Goal: Task Accomplishment & Management: Use online tool/utility

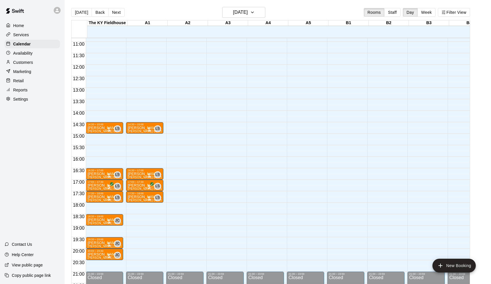
scroll to position [258, 0]
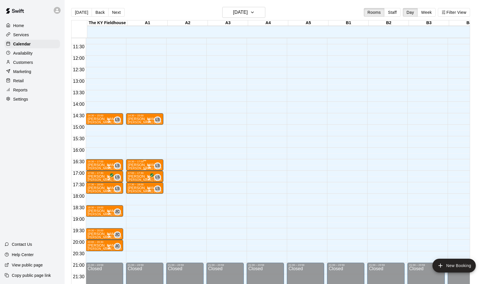
click at [151, 164] on div at bounding box center [149, 166] width 6 height 6
click at [152, 186] on img "edit" at bounding box center [153, 183] width 7 height 7
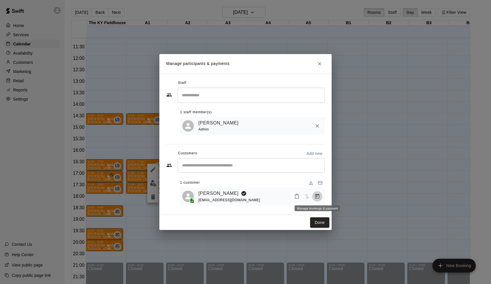
click at [315, 196] on icon "Manage bookings & payment" at bounding box center [317, 196] width 6 height 6
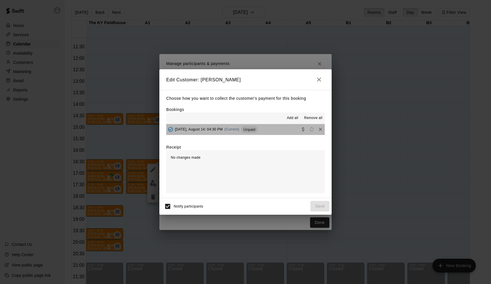
click at [223, 129] on span "Thursday, August 14: 04:30 PM" at bounding box center [199, 129] width 48 height 4
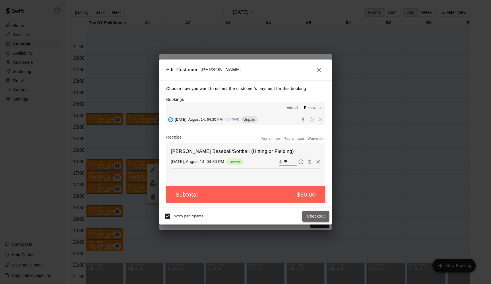
click at [318, 211] on button "Checkout" at bounding box center [315, 216] width 27 height 11
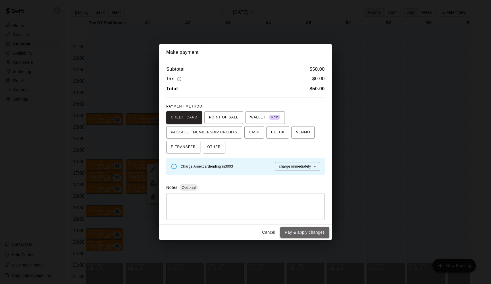
click at [316, 231] on button "Pay & apply changes" at bounding box center [304, 232] width 49 height 11
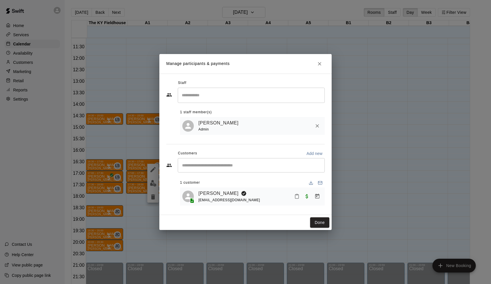
click at [314, 230] on div "Manage participants & payments Staff ​ 1 staff member(s) Leo Seminati Admin Cus…" at bounding box center [245, 142] width 491 height 284
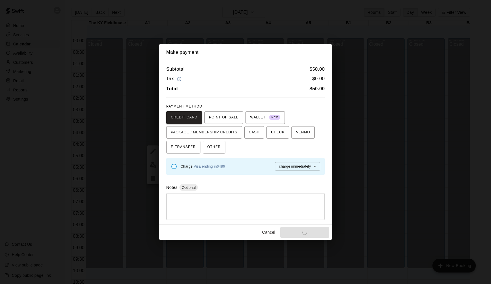
scroll to position [231, 0]
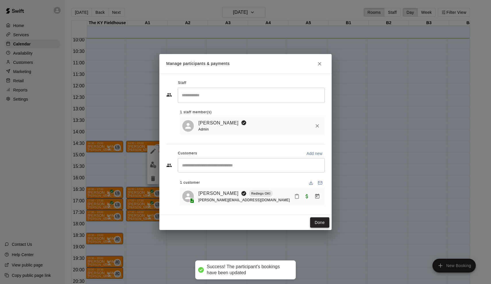
click at [323, 225] on button "Done" at bounding box center [319, 222] width 19 height 11
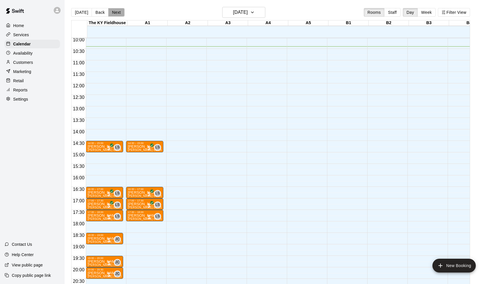
click at [115, 16] on button "Next" at bounding box center [116, 12] width 16 height 9
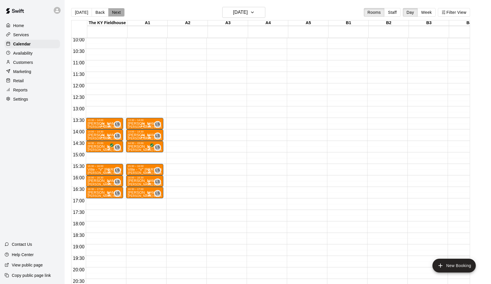
click at [115, 16] on button "Next" at bounding box center [116, 12] width 16 height 9
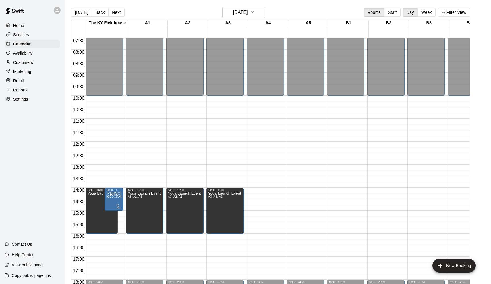
scroll to position [168, 0]
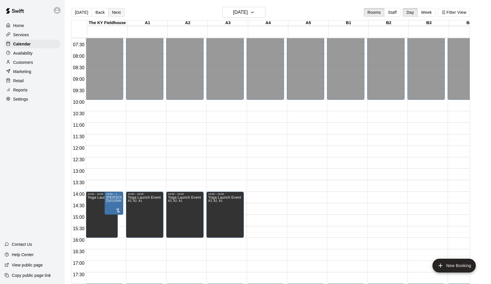
click at [115, 11] on button "Next" at bounding box center [116, 12] width 16 height 9
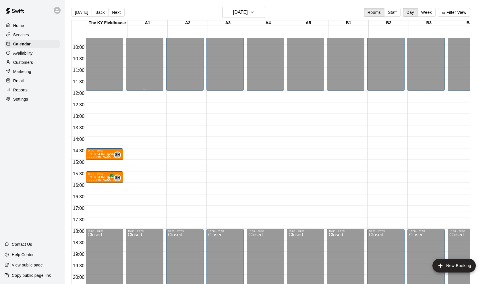
scroll to position [224, 0]
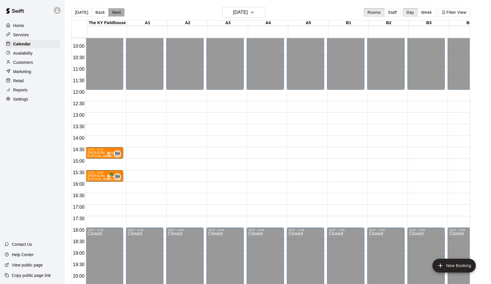
click at [117, 8] on button "Next" at bounding box center [116, 12] width 16 height 9
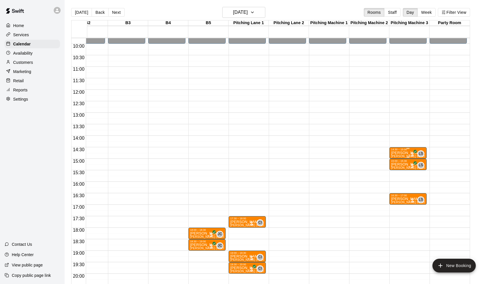
scroll to position [0, 301]
click at [405, 153] on p "[PERSON_NAME]" at bounding box center [408, 153] width 34 height 0
click at [398, 159] on icon "edit" at bounding box center [396, 159] width 5 height 5
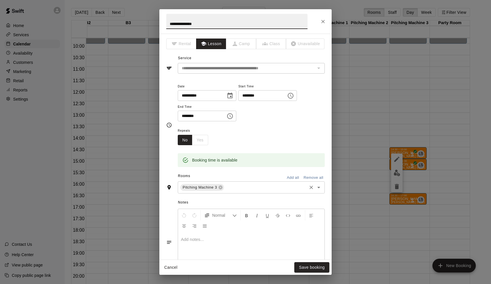
click at [239, 184] on input "text" at bounding box center [265, 187] width 81 height 7
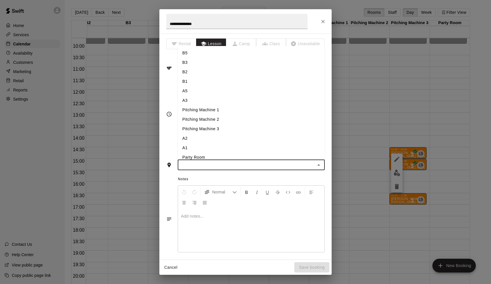
type input "*"
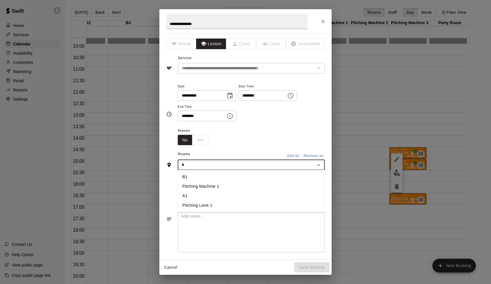
click at [210, 191] on li "A1" at bounding box center [251, 195] width 147 height 9
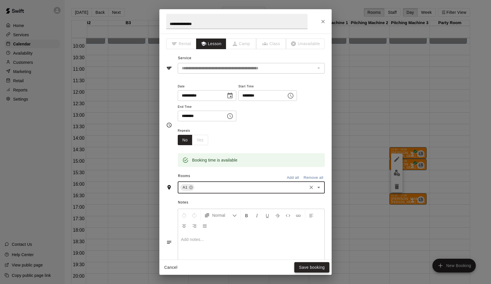
click at [313, 269] on button "Save booking" at bounding box center [311, 267] width 35 height 11
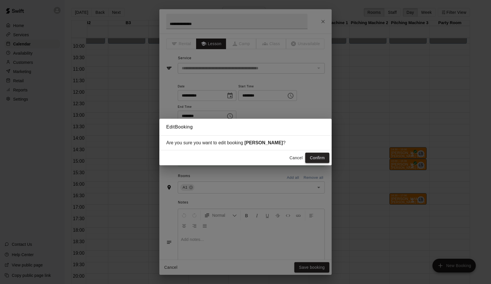
click at [323, 160] on button "Confirm" at bounding box center [317, 157] width 24 height 11
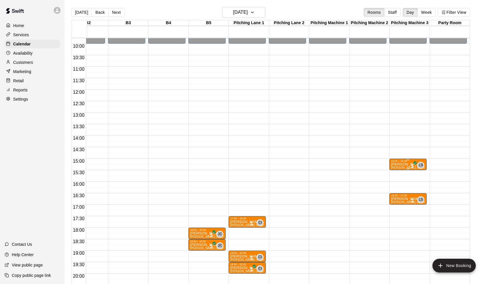
click at [397, 168] on icon "edit" at bounding box center [396, 168] width 7 height 7
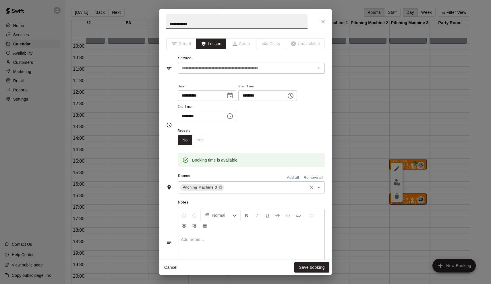
click at [239, 186] on input "text" at bounding box center [265, 187] width 81 height 7
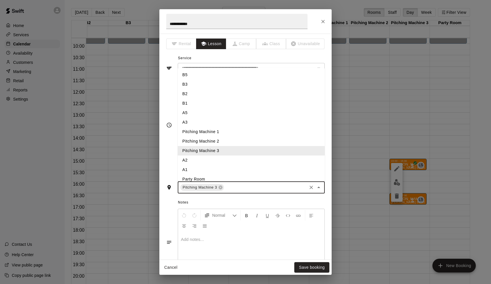
type input "*"
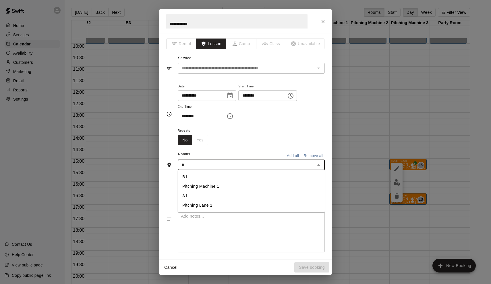
click at [200, 197] on li "A1" at bounding box center [251, 195] width 147 height 9
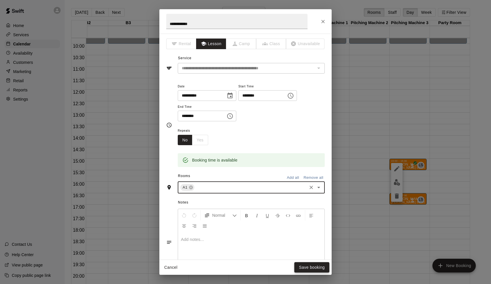
click at [306, 269] on button "Save booking" at bounding box center [311, 267] width 35 height 11
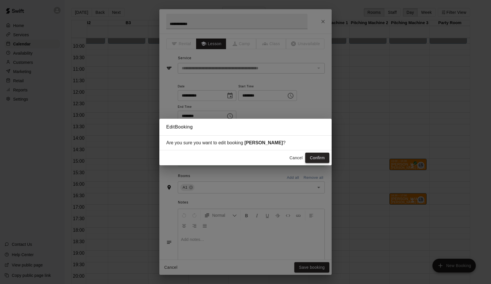
click at [323, 153] on button "Confirm" at bounding box center [317, 157] width 24 height 11
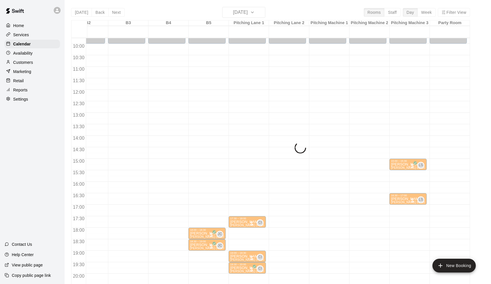
click at [403, 201] on span "[PERSON_NAME] Baseball/Softball (Hitting or Fielding)" at bounding box center [429, 201] width 76 height 3
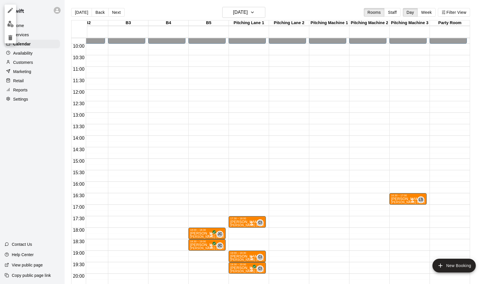
click at [398, 197] on div at bounding box center [245, 142] width 491 height 284
click at [399, 199] on p "[PERSON_NAME]" at bounding box center [408, 199] width 34 height 0
click at [395, 204] on icon "edit" at bounding box center [396, 205] width 7 height 7
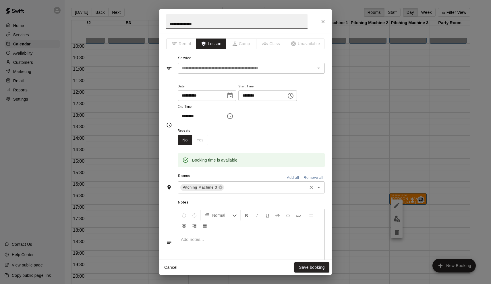
click at [238, 188] on input "text" at bounding box center [265, 187] width 81 height 7
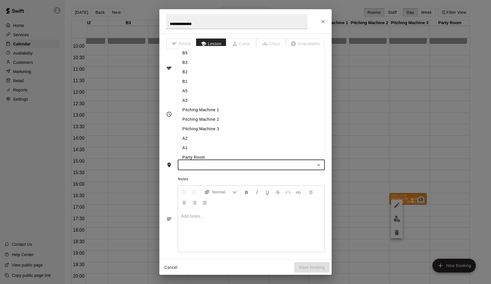
type input "*"
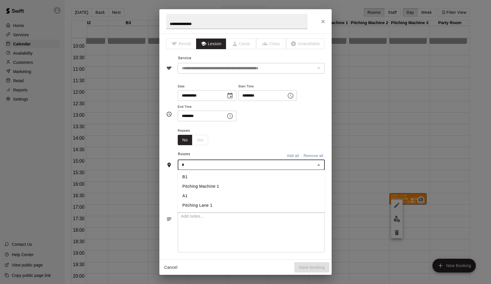
click at [204, 196] on li "A1" at bounding box center [251, 195] width 147 height 9
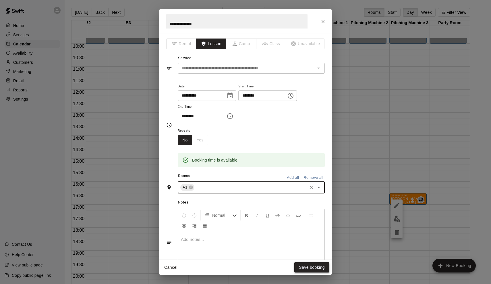
click at [307, 270] on button "Save booking" at bounding box center [311, 267] width 35 height 11
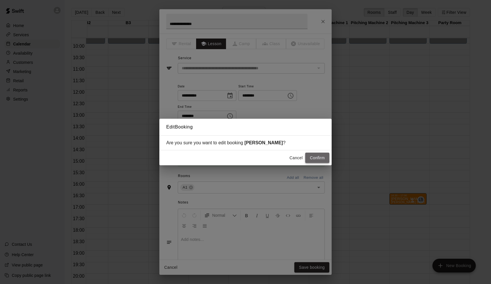
click at [318, 154] on button "Confirm" at bounding box center [317, 157] width 24 height 11
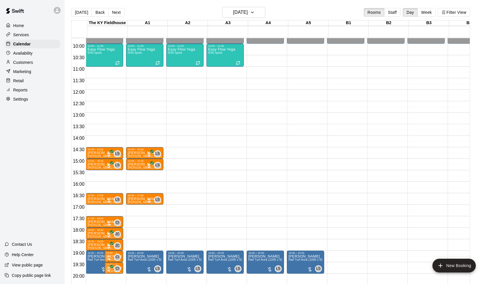
scroll to position [224, 0]
click at [117, 11] on button "Next" at bounding box center [116, 12] width 16 height 9
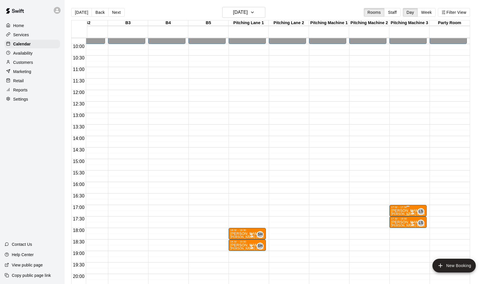
scroll to position [0, 301]
click at [396, 214] on icon "edit" at bounding box center [396, 214] width 7 height 7
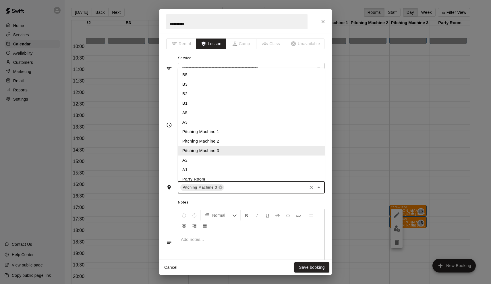
click at [231, 188] on input "text" at bounding box center [265, 187] width 81 height 7
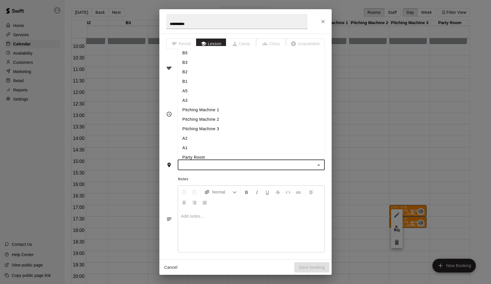
type input "*"
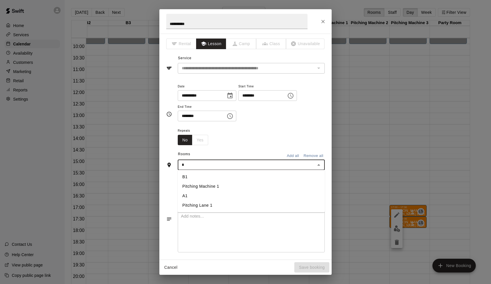
click at [209, 193] on li "A1" at bounding box center [251, 195] width 147 height 9
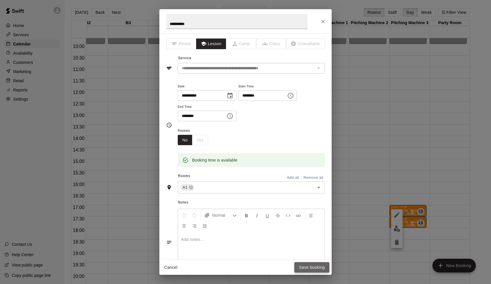
click at [306, 270] on button "Save booking" at bounding box center [311, 267] width 35 height 11
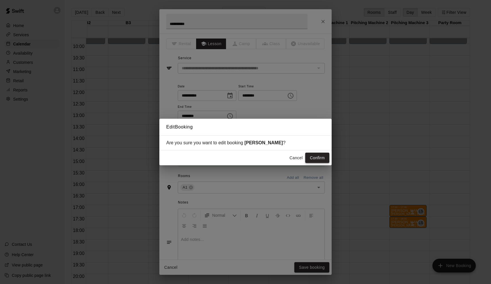
click at [317, 162] on button "Confirm" at bounding box center [317, 157] width 24 height 11
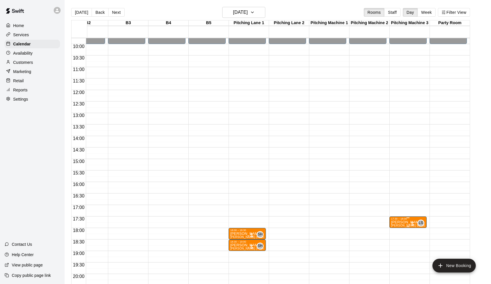
click at [402, 218] on div "17:30 – 18:00" at bounding box center [408, 218] width 34 height 3
click at [396, 224] on icon "edit" at bounding box center [396, 223] width 5 height 5
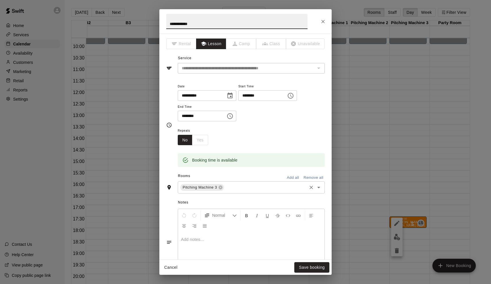
click at [227, 192] on div "Pitching Machine 3 ​" at bounding box center [251, 187] width 147 height 12
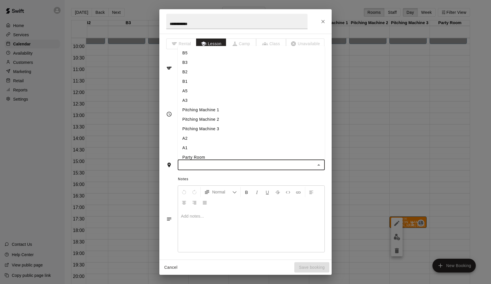
type input "*"
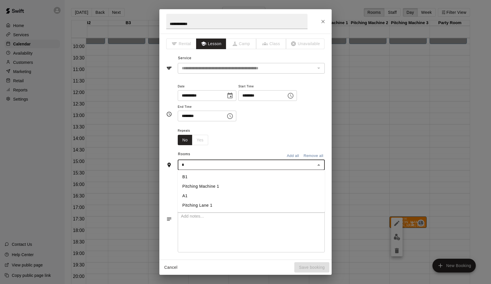
click at [208, 194] on li "A1" at bounding box center [251, 195] width 147 height 9
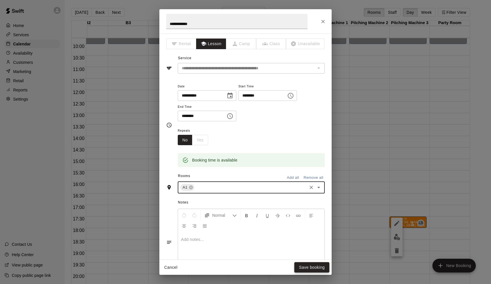
click at [314, 268] on button "Save booking" at bounding box center [311, 267] width 35 height 11
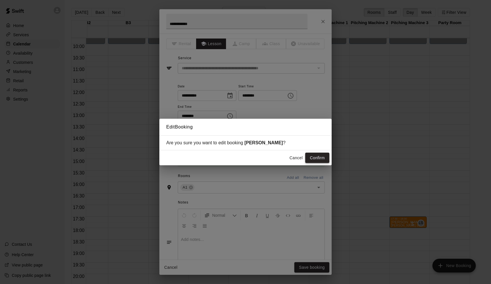
click at [320, 157] on button "Confirm" at bounding box center [317, 157] width 24 height 11
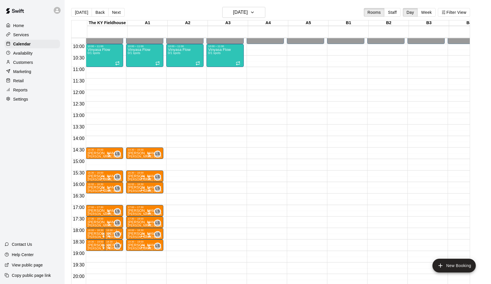
scroll to position [224, 0]
click at [115, 10] on button "Next" at bounding box center [116, 12] width 16 height 9
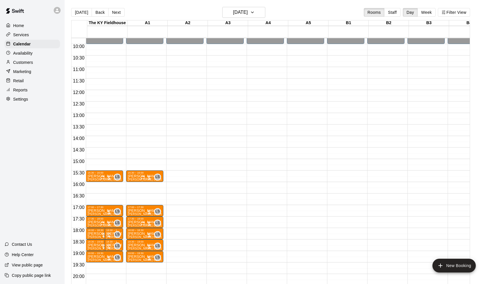
scroll to position [0, 0]
click at [119, 10] on button "Next" at bounding box center [116, 12] width 16 height 9
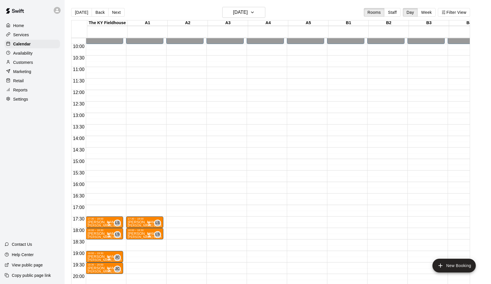
scroll to position [270, 0]
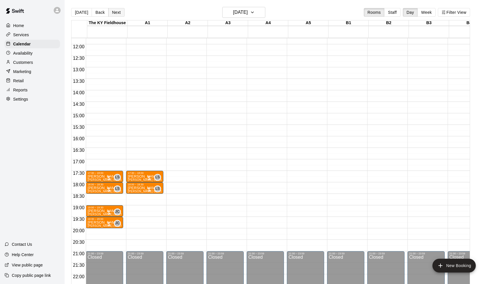
click at [118, 11] on button "Next" at bounding box center [116, 12] width 16 height 9
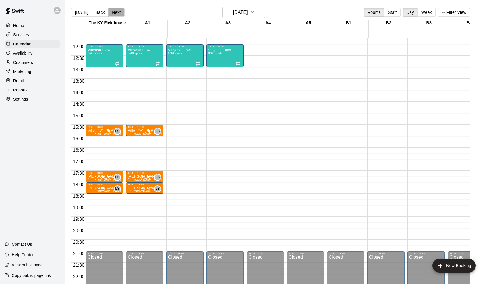
click at [118, 11] on button "Next" at bounding box center [116, 12] width 16 height 9
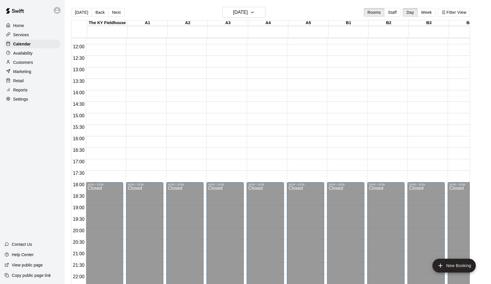
scroll to position [171, 0]
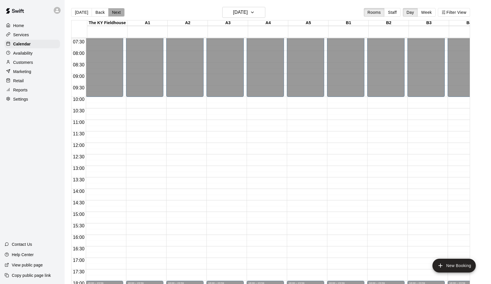
click at [117, 11] on button "Next" at bounding box center [116, 12] width 16 height 9
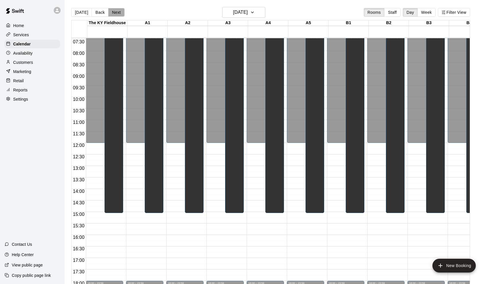
click at [117, 11] on button "Next" at bounding box center [116, 12] width 16 height 9
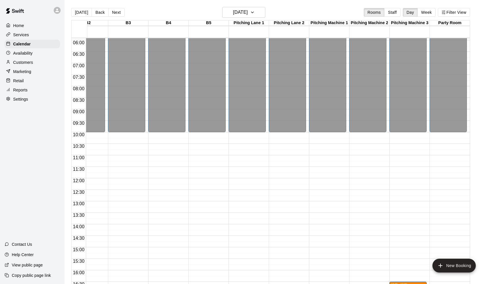
scroll to position [191, 301]
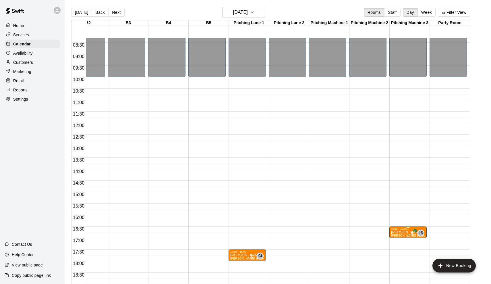
click at [402, 230] on div "16:30 – 17:00" at bounding box center [408, 228] width 34 height 3
click at [399, 231] on icon "edit" at bounding box center [396, 233] width 7 height 7
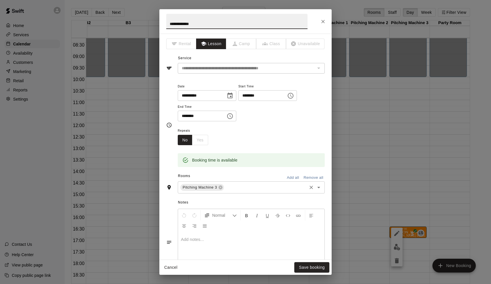
click at [234, 187] on input "text" at bounding box center [265, 187] width 81 height 7
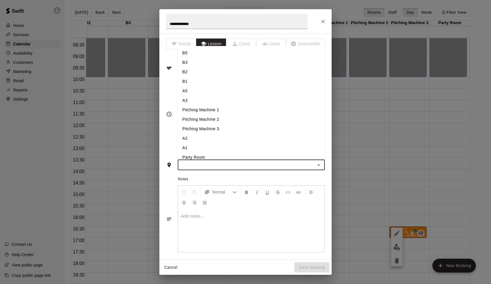
type input "*"
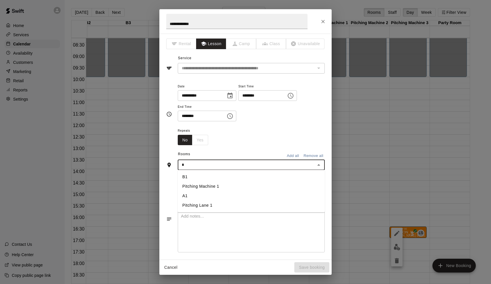
click at [217, 192] on li "A1" at bounding box center [251, 195] width 147 height 9
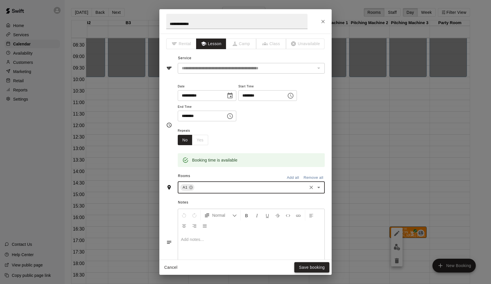
click at [313, 264] on button "Save booking" at bounding box center [311, 267] width 35 height 11
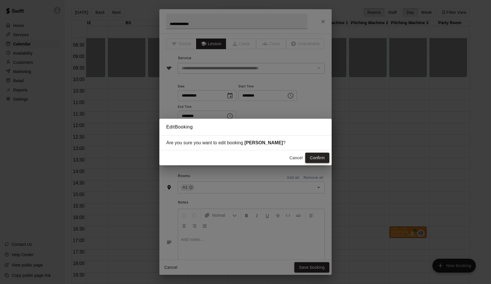
click at [317, 159] on button "Confirm" at bounding box center [317, 157] width 24 height 11
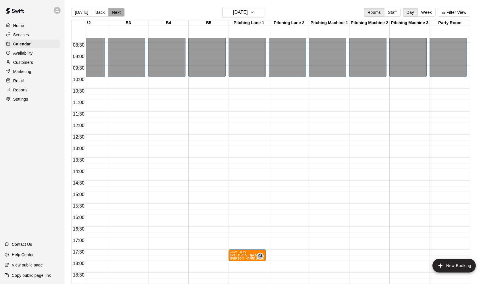
click at [116, 11] on button "Next" at bounding box center [116, 12] width 16 height 9
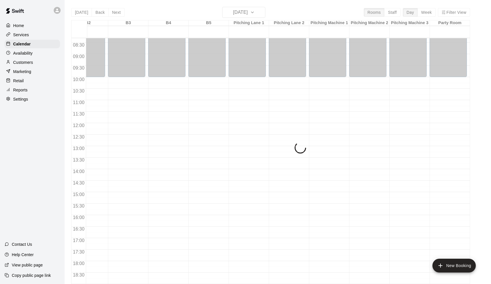
scroll to position [224, 301]
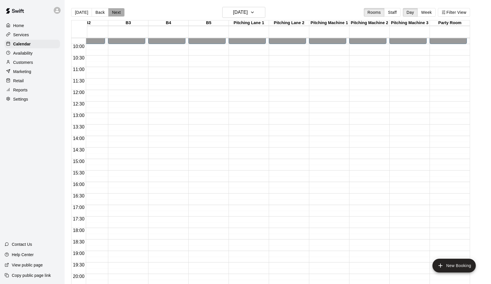
click at [117, 15] on button "Next" at bounding box center [116, 12] width 16 height 9
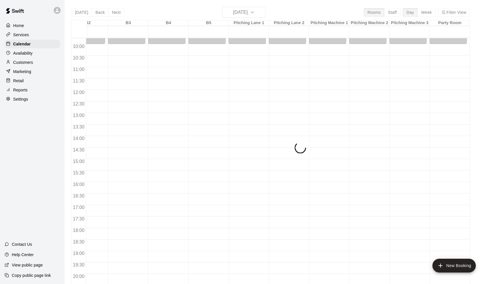
click at [117, 15] on div "[DATE] Back [DATE][DATE] Rooms Staff Day Week Filter View [GEOGRAPHIC_DATA] 27 …" at bounding box center [270, 149] width 399 height 284
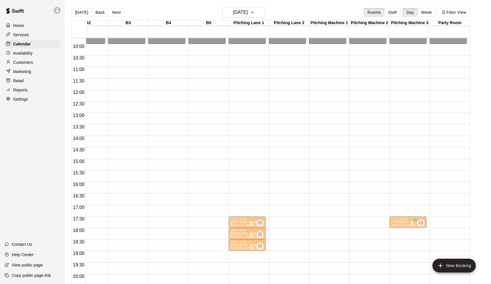
click at [402, 210] on p "[PERSON_NAME]" at bounding box center [408, 210] width 34 height 0
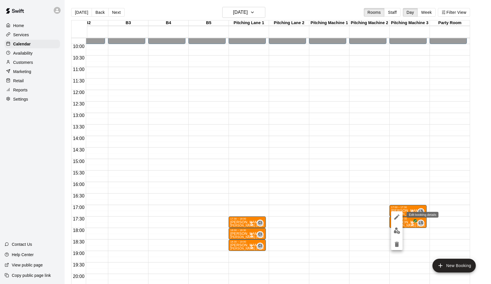
click at [401, 215] on button "edit" at bounding box center [396, 216] width 11 height 11
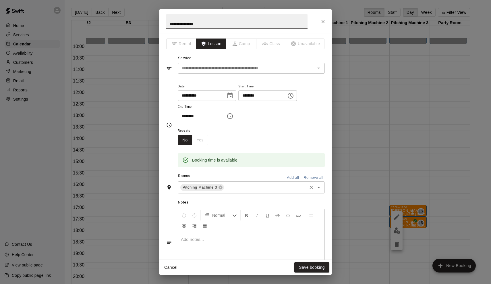
click at [231, 184] on input "text" at bounding box center [265, 187] width 81 height 7
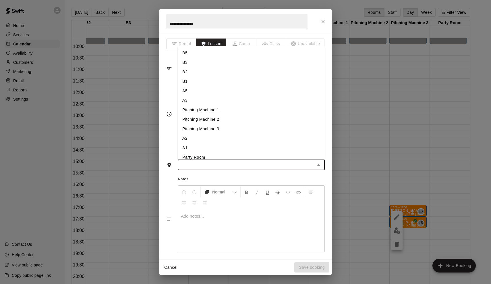
type input "*"
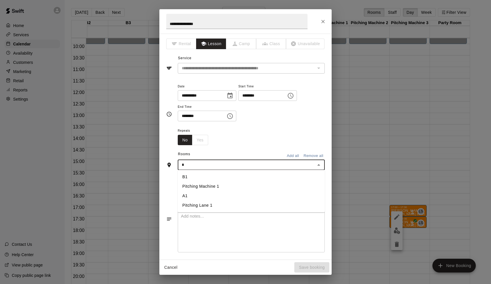
click at [202, 196] on li "A1" at bounding box center [251, 195] width 147 height 9
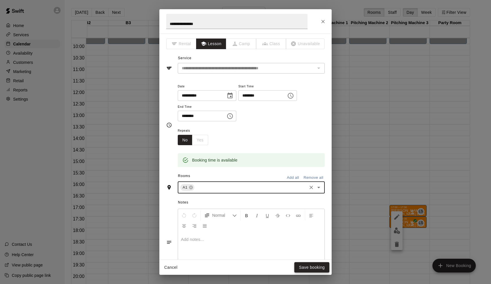
click at [310, 270] on button "Save booking" at bounding box center [311, 267] width 35 height 11
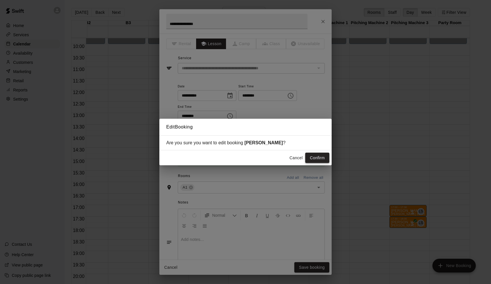
click at [323, 160] on button "Confirm" at bounding box center [317, 157] width 24 height 11
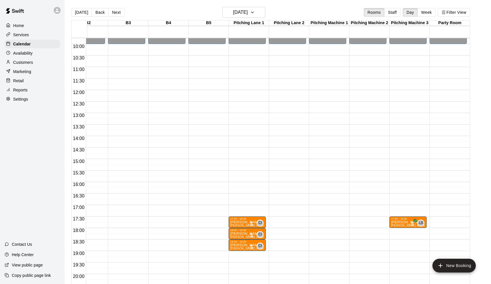
click at [400, 222] on p "[PERSON_NAME]" at bounding box center [408, 222] width 34 height 0
click at [399, 225] on icon "edit" at bounding box center [396, 228] width 7 height 7
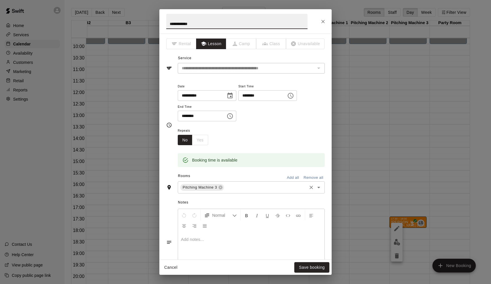
click at [259, 185] on input "text" at bounding box center [265, 187] width 81 height 7
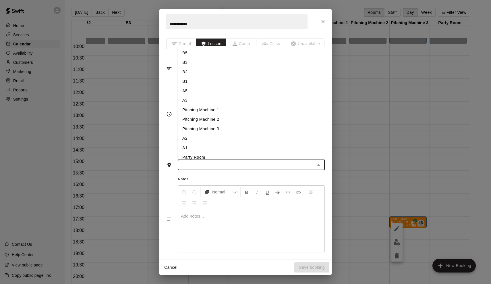
type input "*"
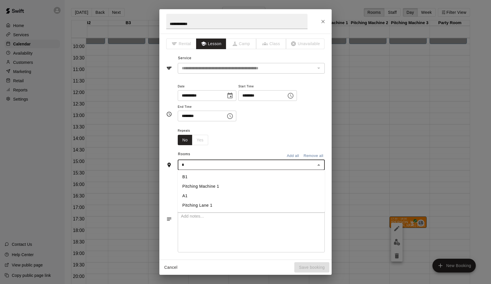
click at [225, 196] on li "A1" at bounding box center [251, 195] width 147 height 9
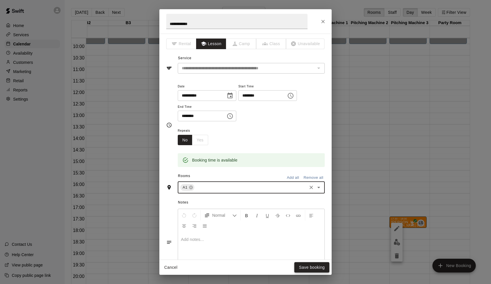
click at [318, 264] on button "Save booking" at bounding box center [311, 267] width 35 height 11
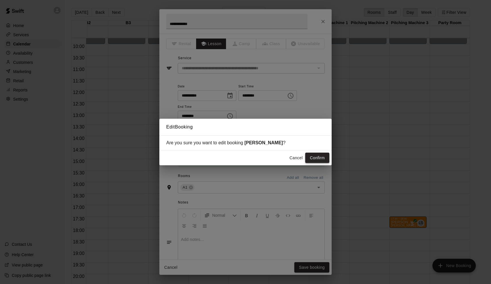
click at [319, 156] on button "Confirm" at bounding box center [317, 157] width 24 height 11
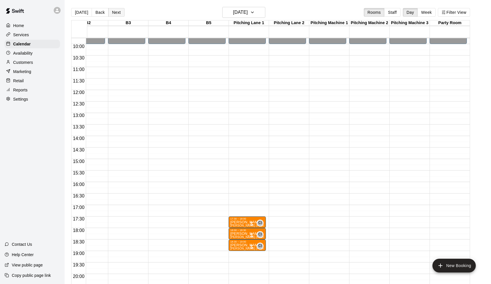
click at [117, 11] on button "Next" at bounding box center [116, 12] width 16 height 9
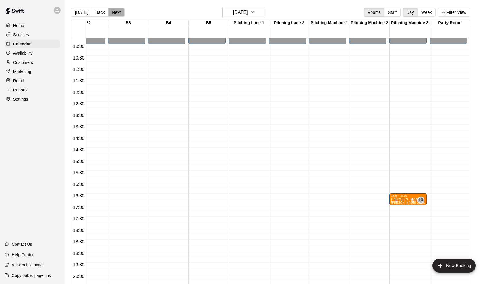
click at [117, 11] on button "Next" at bounding box center [116, 12] width 16 height 9
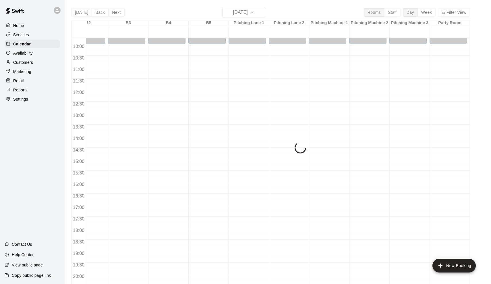
click at [103, 13] on div "[DATE] Back [DATE][DATE] Rooms Staff Day Week Filter View [GEOGRAPHIC_DATA] 29 …" at bounding box center [270, 149] width 399 height 284
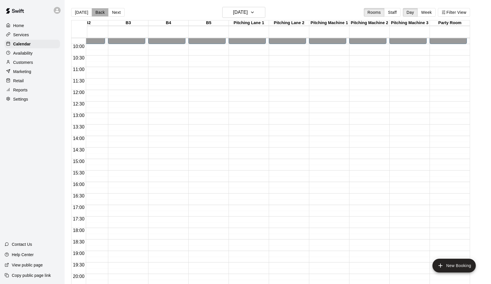
click at [103, 13] on button "Back" at bounding box center [100, 12] width 17 height 9
click at [401, 201] on span "[PERSON_NAME] Baseball/Softball (Hitting or Fielding)" at bounding box center [429, 202] width 76 height 3
click at [393, 198] on div at bounding box center [245, 142] width 491 height 284
click at [397, 206] on div "00:00 – 10:00 Closed 16:30 – 17:00 [PERSON_NAME] [PERSON_NAME] Baseball/Softbal…" at bounding box center [407, 89] width 37 height 551
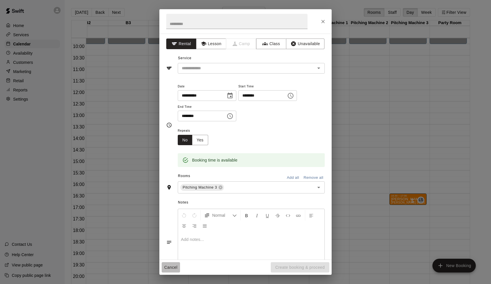
click at [174, 265] on button "Cancel" at bounding box center [171, 267] width 18 height 11
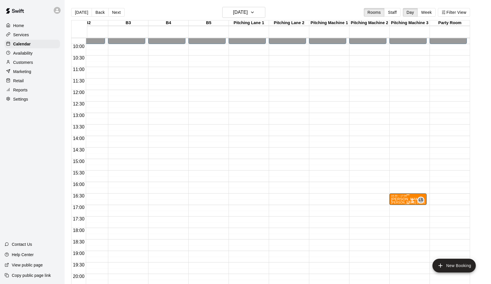
click at [404, 199] on p "[PERSON_NAME]" at bounding box center [408, 199] width 34 height 0
click at [398, 202] on icon "edit" at bounding box center [396, 205] width 7 height 7
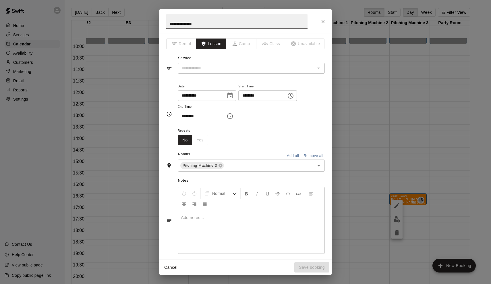
type input "**********"
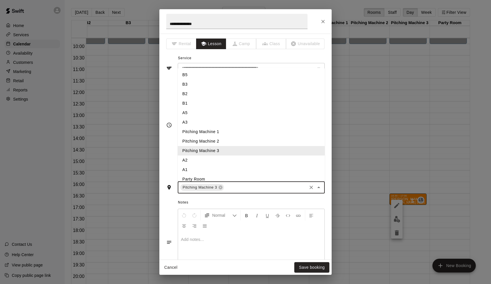
click at [243, 188] on input "text" at bounding box center [265, 187] width 81 height 7
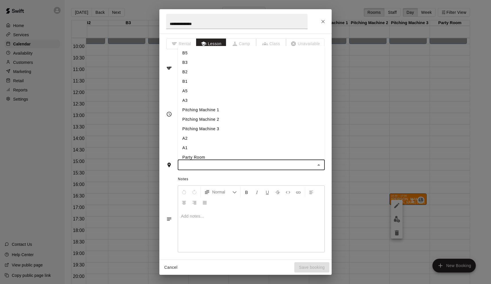
type input "*"
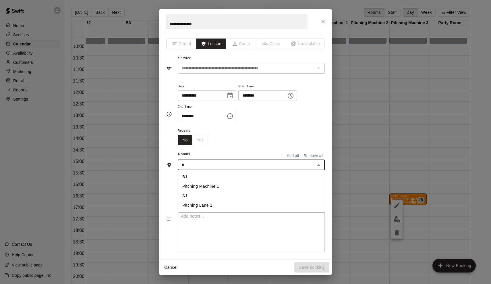
click at [203, 198] on li "A1" at bounding box center [251, 195] width 147 height 9
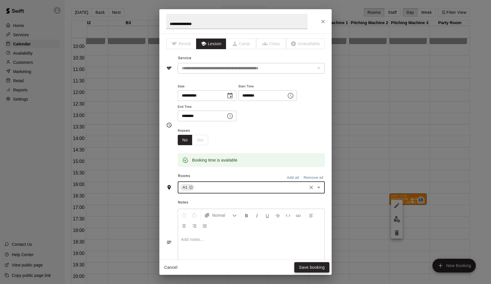
click at [311, 266] on button "Save booking" at bounding box center [311, 267] width 35 height 11
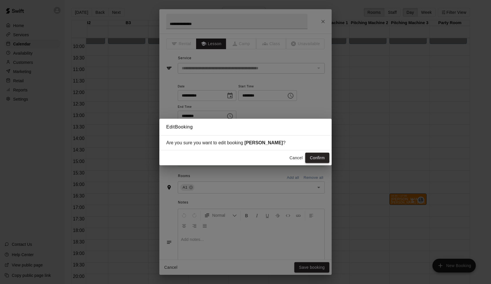
click at [311, 158] on button "Confirm" at bounding box center [317, 157] width 24 height 11
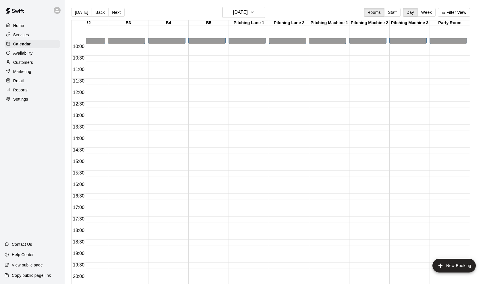
click at [126, 13] on div "[DATE] Back [DATE][DATE] Rooms Staff Day Week Filter View" at bounding box center [270, 13] width 399 height 13
click at [117, 13] on button "Next" at bounding box center [116, 12] width 16 height 9
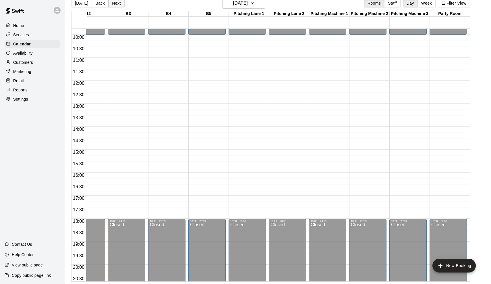
scroll to position [9, 0]
click at [115, 5] on button "Next" at bounding box center [116, 3] width 16 height 9
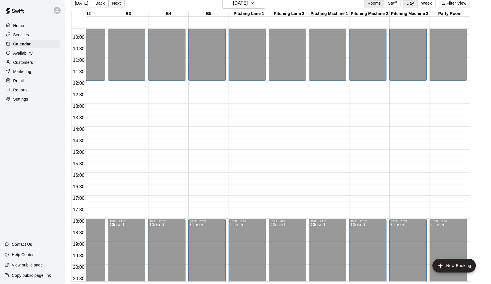
click at [115, 5] on button "Next" at bounding box center [116, 3] width 16 height 9
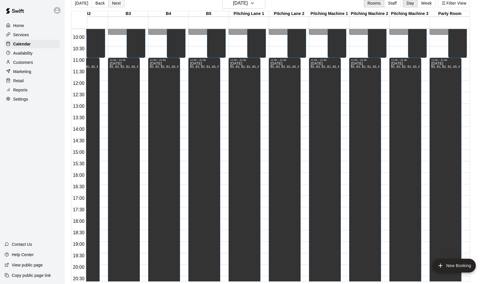
click at [115, 5] on button "Next" at bounding box center [116, 3] width 16 height 9
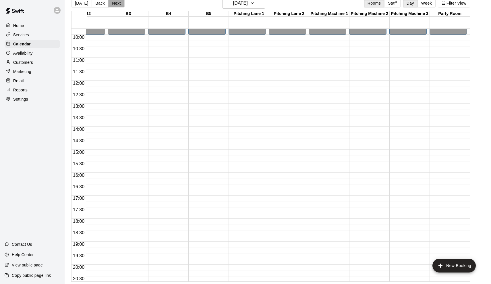
click at [115, 5] on button "Next" at bounding box center [116, 3] width 16 height 9
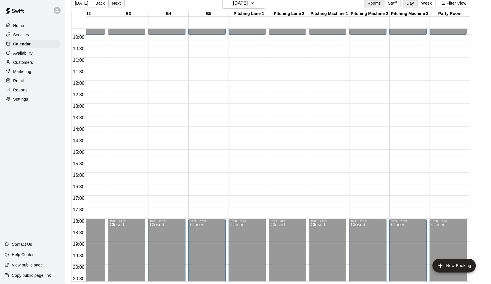
click at [115, 5] on button "Next" at bounding box center [116, 3] width 16 height 9
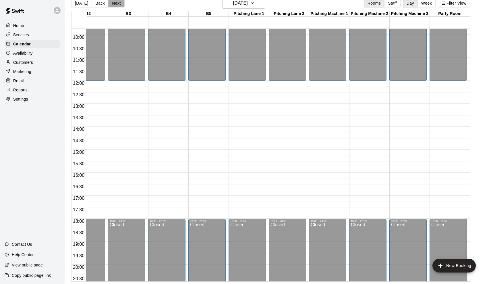
click at [115, 5] on button "Next" at bounding box center [116, 3] width 16 height 9
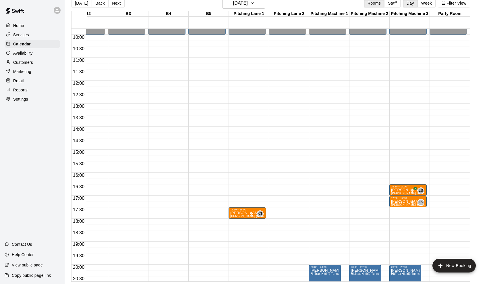
click at [402, 187] on div "16:30 – 17:00" at bounding box center [408, 186] width 34 height 3
click at [398, 194] on button "edit" at bounding box center [396, 190] width 11 height 11
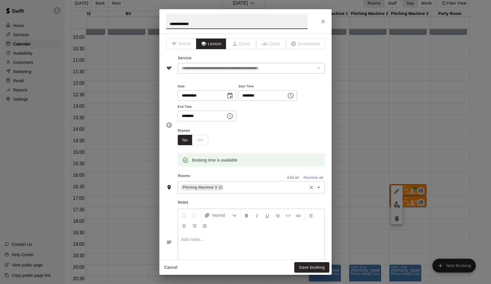
click at [260, 188] on input "text" at bounding box center [265, 187] width 81 height 7
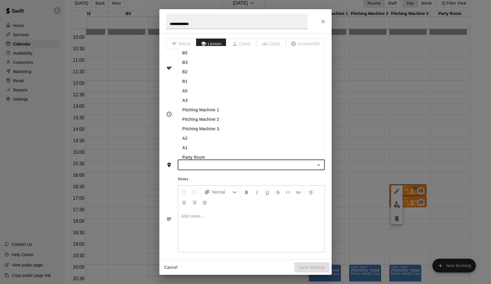
type input "*"
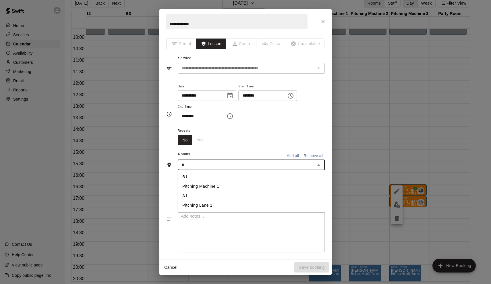
click at [236, 199] on li "A1" at bounding box center [251, 195] width 147 height 9
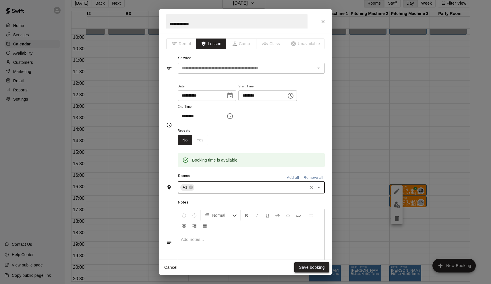
click at [315, 271] on button "Save booking" at bounding box center [311, 267] width 35 height 11
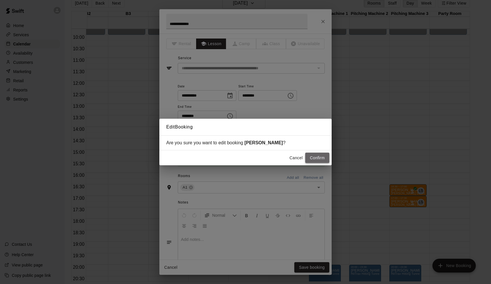
click at [321, 155] on button "Confirm" at bounding box center [317, 157] width 24 height 11
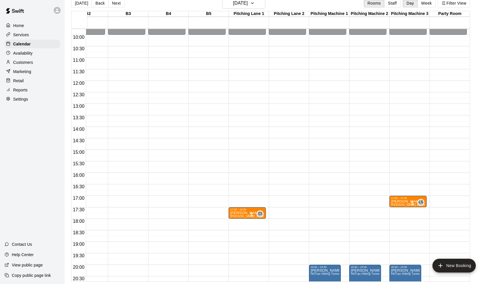
click at [399, 206] on icon "edit" at bounding box center [396, 205] width 7 height 7
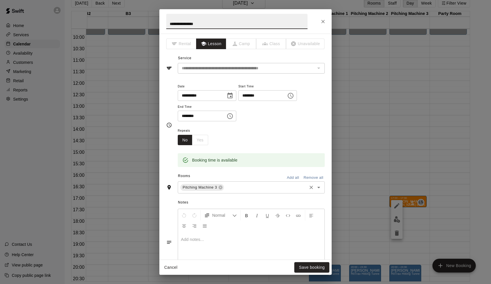
click at [247, 181] on div "Pitching Machine 3 ​" at bounding box center [251, 187] width 147 height 12
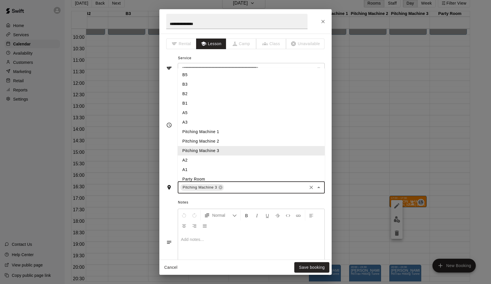
click at [247, 184] on input "text" at bounding box center [265, 187] width 81 height 7
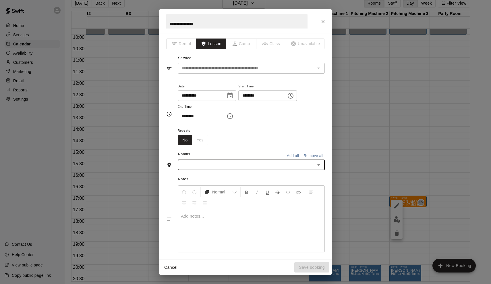
type input "*"
click at [217, 195] on li "A1" at bounding box center [251, 195] width 147 height 9
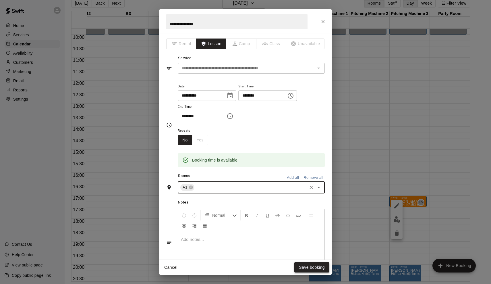
click at [301, 268] on button "Save booking" at bounding box center [311, 267] width 35 height 11
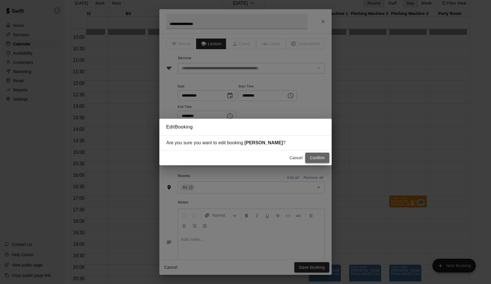
click at [316, 154] on button "Confirm" at bounding box center [317, 157] width 24 height 11
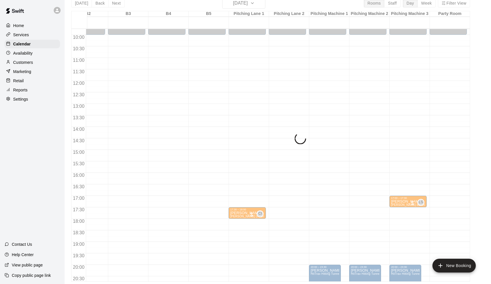
click at [119, 4] on div "[DATE] Back [DATE][DATE] Rooms Staff Day Week Filter View [GEOGRAPHIC_DATA] 08 …" at bounding box center [270, 140] width 399 height 284
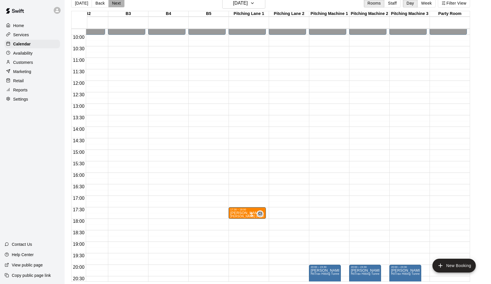
click at [119, 4] on button "Next" at bounding box center [116, 3] width 16 height 9
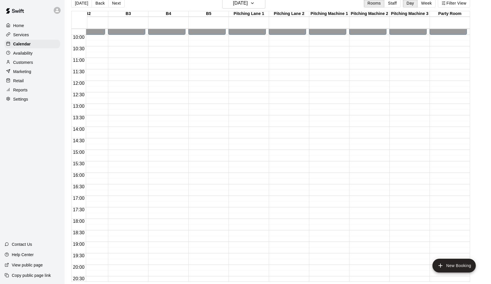
click at [119, 4] on button "Next" at bounding box center [116, 3] width 16 height 9
click at [405, 215] on span "[PERSON_NAME] Baseball/Softball (Hitting or Fielding)" at bounding box center [429, 216] width 76 height 3
click at [395, 219] on icon "edit" at bounding box center [396, 220] width 7 height 7
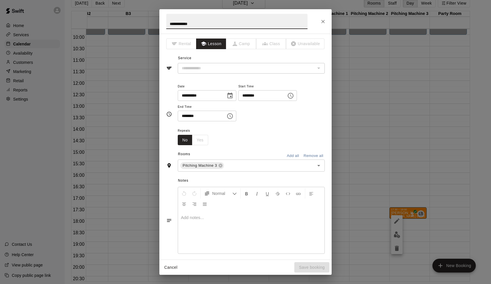
type input "**********"
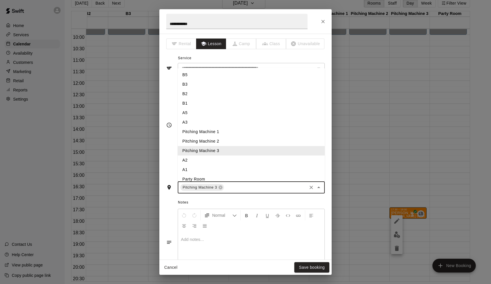
click at [229, 184] on input "text" at bounding box center [265, 187] width 81 height 7
type input "*"
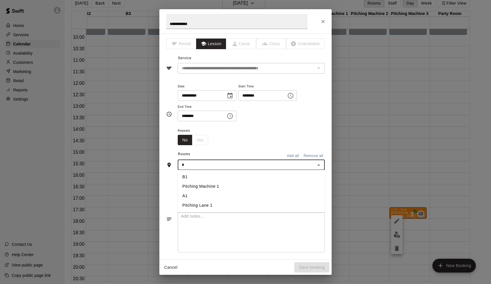
click at [211, 198] on li "A1" at bounding box center [251, 195] width 147 height 9
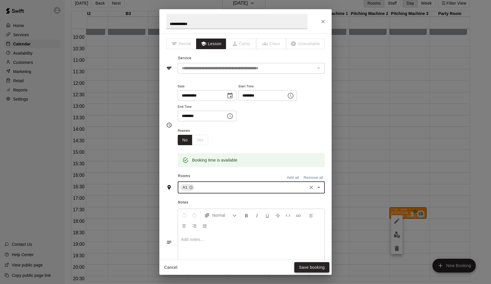
click at [315, 264] on button "Save booking" at bounding box center [311, 267] width 35 height 11
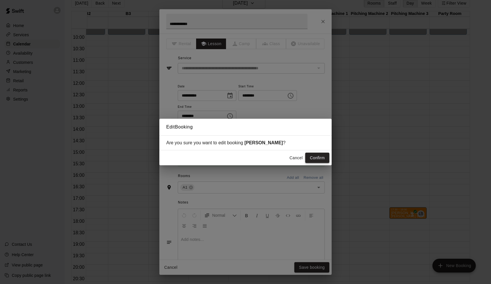
click at [319, 158] on button "Confirm" at bounding box center [317, 157] width 24 height 11
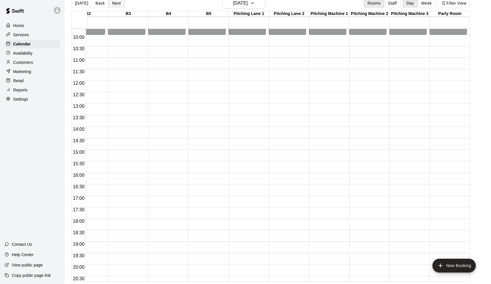
click at [115, 3] on button "Next" at bounding box center [116, 3] width 16 height 9
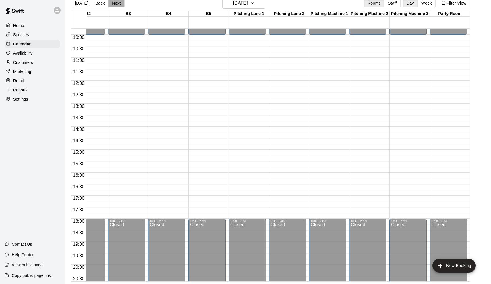
click at [115, 3] on button "Next" at bounding box center [116, 3] width 16 height 9
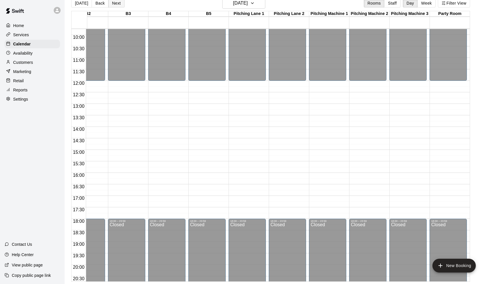
click at [115, 3] on button "Next" at bounding box center [116, 3] width 16 height 9
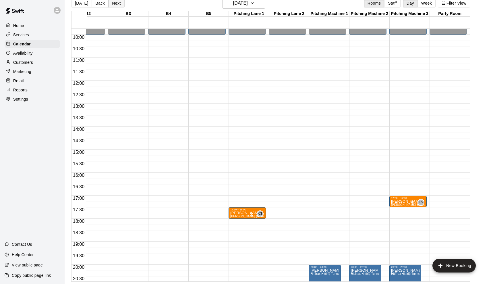
click at [115, 3] on button "Next" at bounding box center [116, 3] width 16 height 9
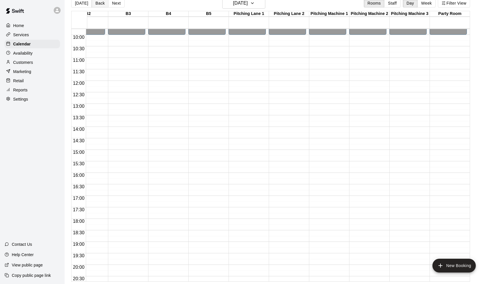
click at [100, 3] on button "Back" at bounding box center [100, 3] width 17 height 9
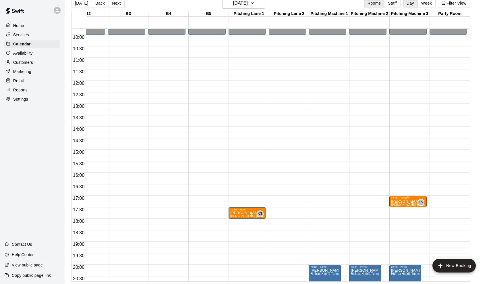
click at [394, 198] on div "17:00 – 17:30" at bounding box center [408, 197] width 34 height 3
click at [393, 206] on button "edit" at bounding box center [396, 202] width 11 height 11
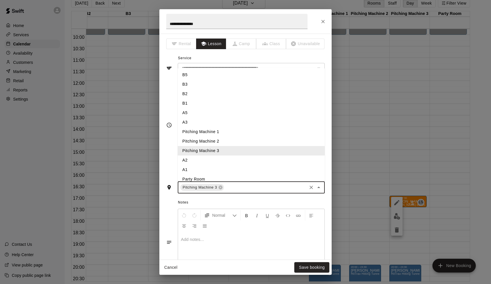
click at [231, 186] on input "text" at bounding box center [265, 187] width 81 height 7
type input "*"
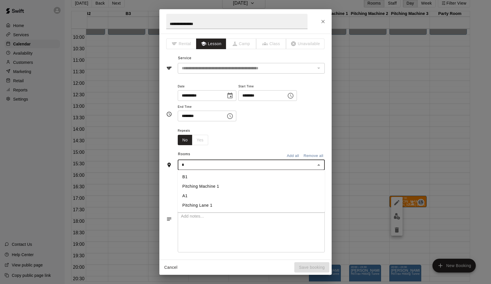
click at [216, 194] on li "A1" at bounding box center [251, 195] width 147 height 9
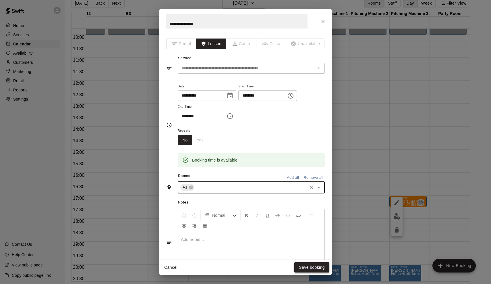
click at [307, 266] on button "Save booking" at bounding box center [311, 267] width 35 height 11
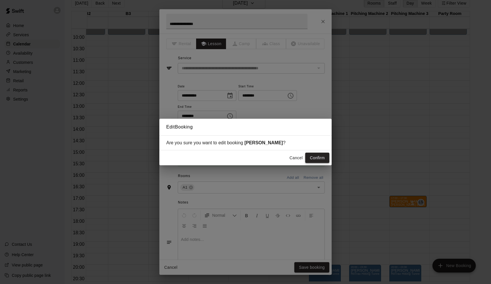
click at [311, 157] on button "Confirm" at bounding box center [317, 157] width 24 height 11
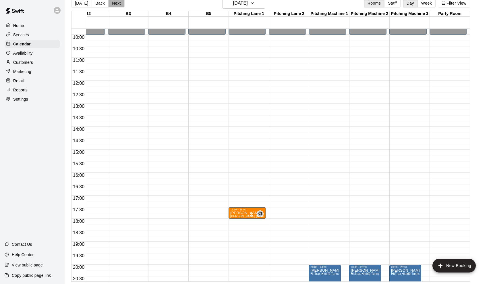
click at [118, 4] on button "Next" at bounding box center [116, 3] width 16 height 9
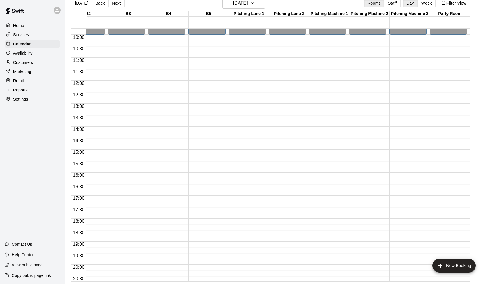
click at [118, 4] on button "Next" at bounding box center [116, 3] width 16 height 9
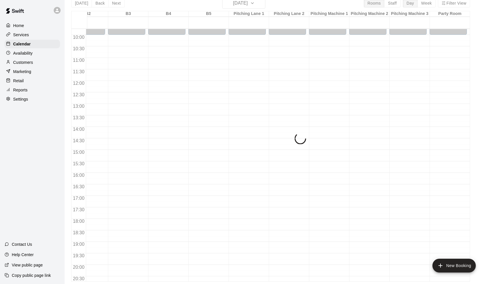
click at [118, 4] on button "Next" at bounding box center [116, 3] width 16 height 9
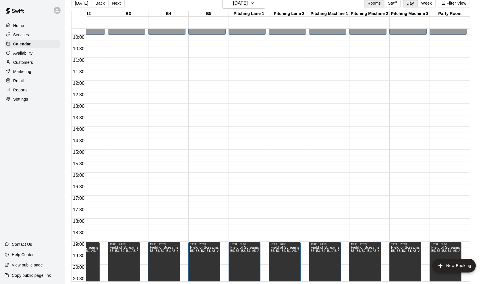
click at [118, 4] on button "Next" at bounding box center [116, 3] width 16 height 9
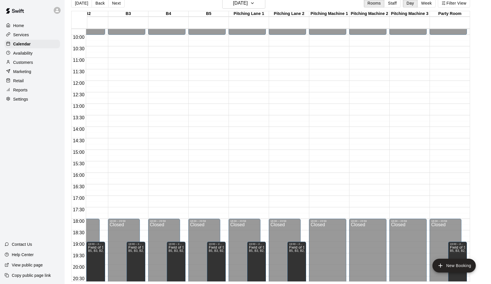
click at [118, 4] on button "Next" at bounding box center [116, 3] width 16 height 9
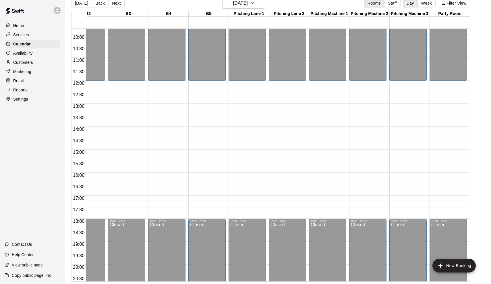
click at [118, 4] on button "Next" at bounding box center [116, 3] width 16 height 9
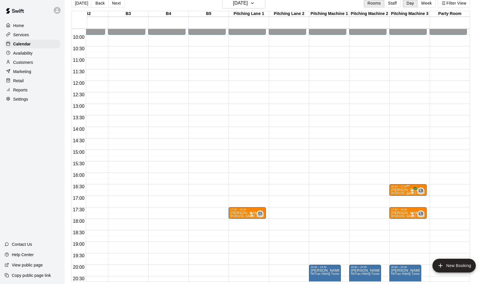
click at [400, 190] on p "[PERSON_NAME]" at bounding box center [408, 190] width 34 height 0
click at [397, 194] on icon "edit" at bounding box center [396, 196] width 7 height 7
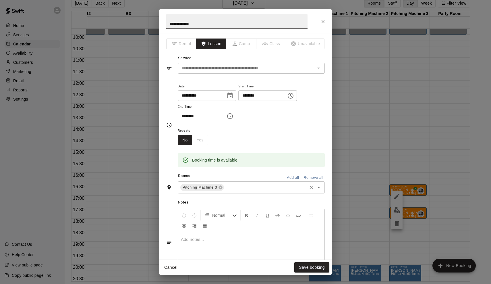
click at [235, 186] on input "text" at bounding box center [265, 187] width 81 height 7
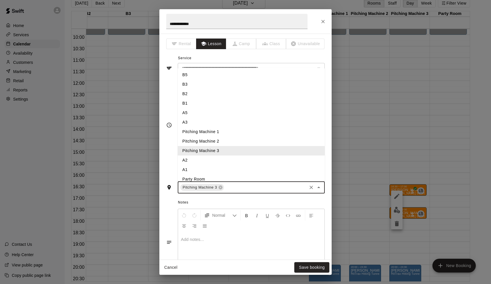
type input "*"
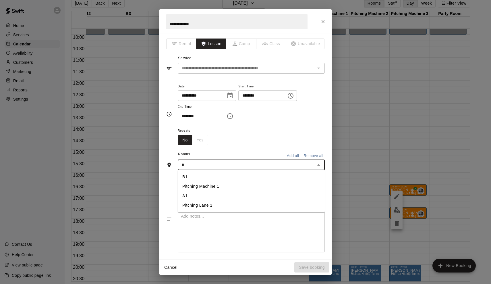
click at [218, 195] on li "A1" at bounding box center [251, 195] width 147 height 9
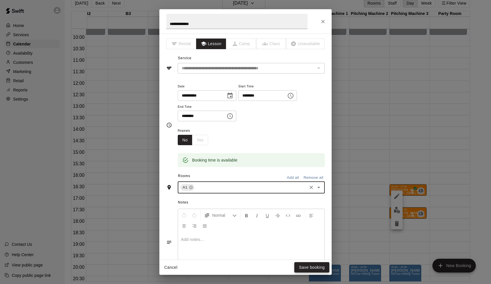
click at [320, 266] on button "Save booking" at bounding box center [311, 267] width 35 height 11
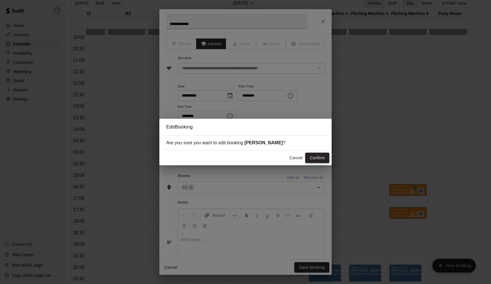
click at [312, 155] on button "Confirm" at bounding box center [317, 157] width 24 height 11
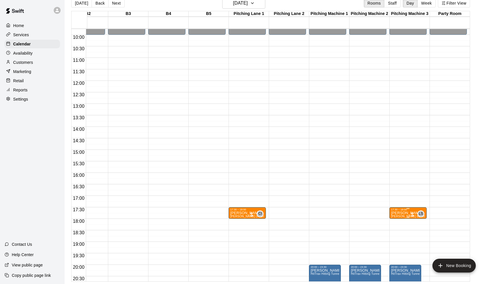
click at [399, 213] on p "[PERSON_NAME]" at bounding box center [408, 213] width 34 height 0
click at [394, 216] on icon "edit" at bounding box center [396, 219] width 7 height 7
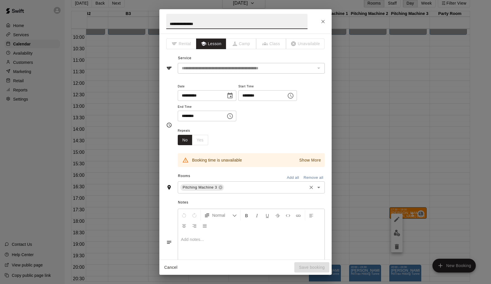
click at [250, 184] on input "text" at bounding box center [265, 187] width 81 height 7
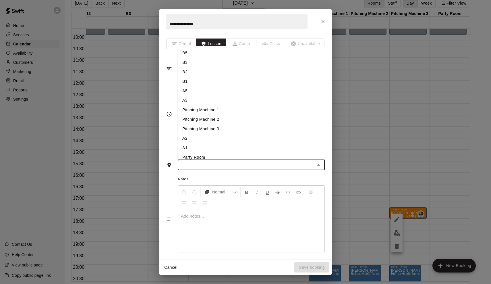
type input "*"
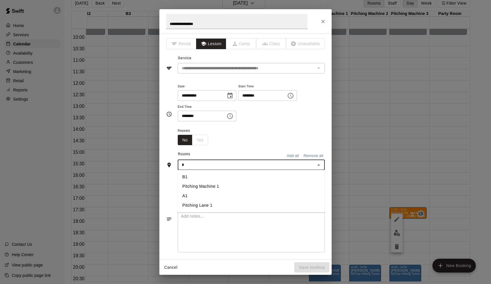
click at [216, 195] on li "A1" at bounding box center [251, 195] width 147 height 9
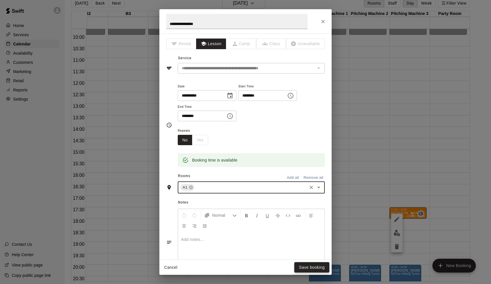
click at [299, 266] on button "Save booking" at bounding box center [311, 267] width 35 height 11
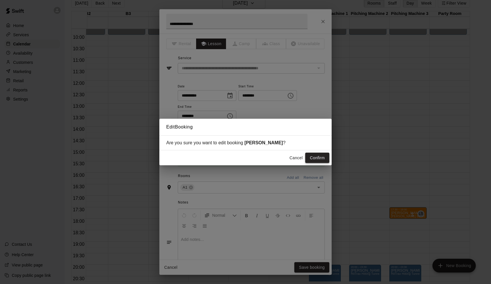
click at [318, 160] on button "Confirm" at bounding box center [317, 157] width 24 height 11
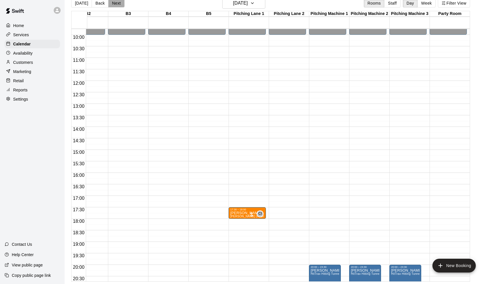
click at [114, 5] on button "Next" at bounding box center [116, 3] width 16 height 9
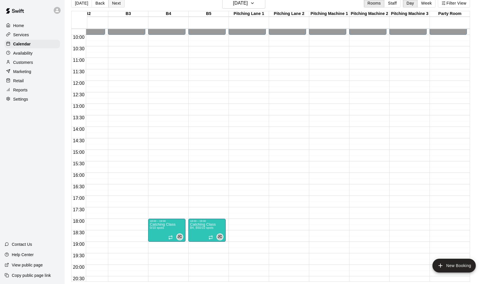
click at [114, 5] on button "Next" at bounding box center [116, 3] width 16 height 9
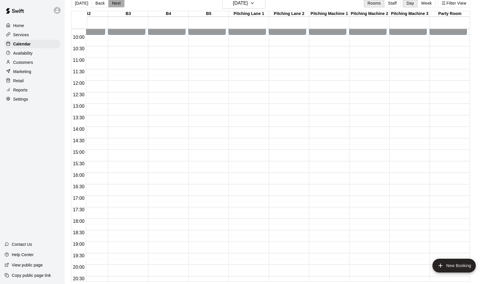
click at [114, 5] on button "Next" at bounding box center [116, 3] width 16 height 9
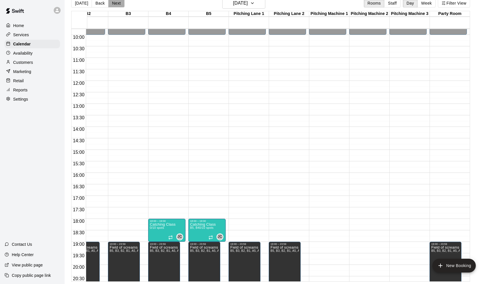
click at [114, 5] on button "Next" at bounding box center [116, 3] width 16 height 9
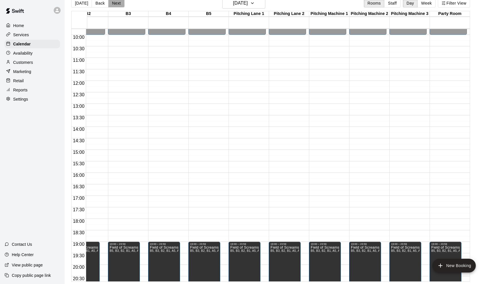
click at [114, 5] on button "Next" at bounding box center [116, 3] width 16 height 9
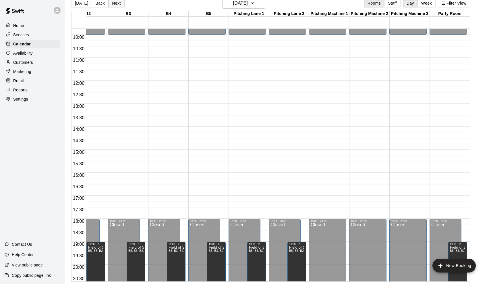
click at [114, 5] on button "Next" at bounding box center [116, 3] width 16 height 9
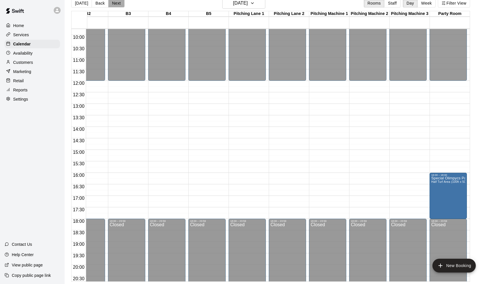
click at [114, 5] on button "Next" at bounding box center [116, 3] width 16 height 9
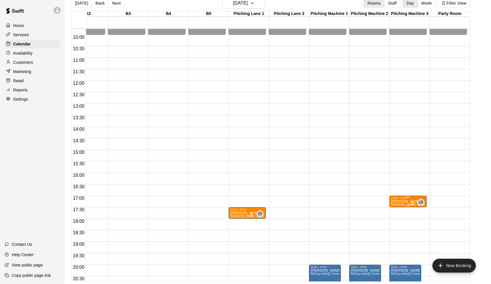
click at [403, 204] on span "[PERSON_NAME] Baseball/Softball (Hitting or Fielding)" at bounding box center [429, 204] width 76 height 3
click at [397, 206] on icon "edit" at bounding box center [396, 209] width 7 height 7
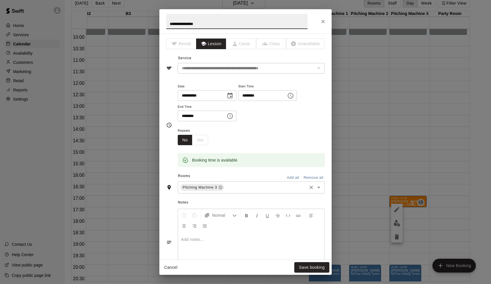
click at [255, 189] on input "text" at bounding box center [265, 187] width 81 height 7
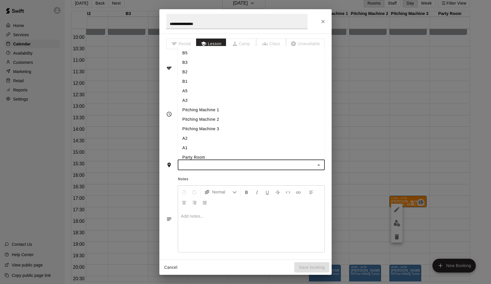
type input "*"
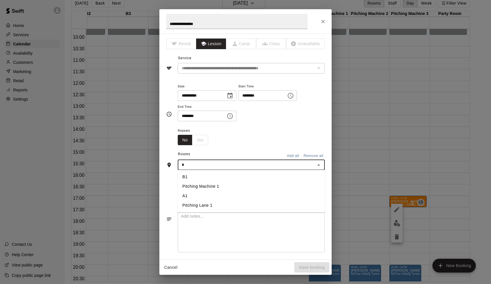
click at [227, 196] on li "A1" at bounding box center [251, 195] width 147 height 9
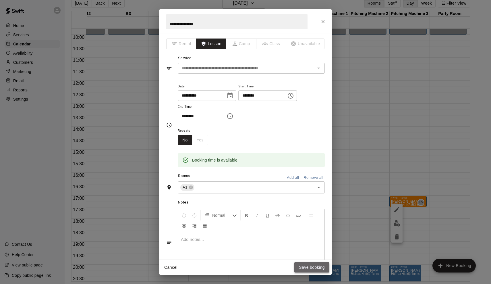
click at [298, 268] on button "Save booking" at bounding box center [311, 267] width 35 height 11
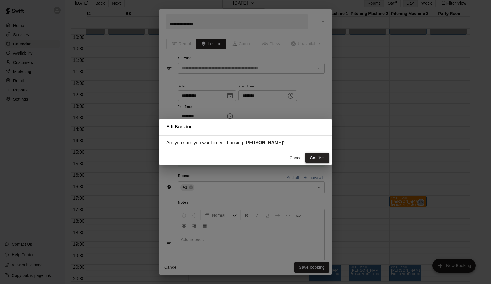
click at [311, 161] on button "Confirm" at bounding box center [317, 157] width 24 height 11
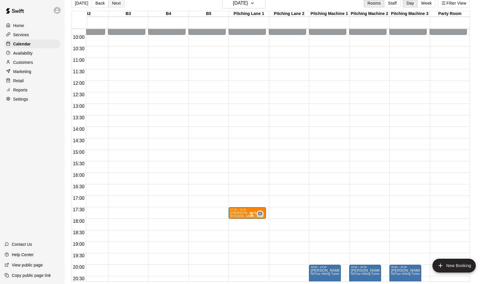
click at [119, 5] on button "Next" at bounding box center [116, 3] width 16 height 9
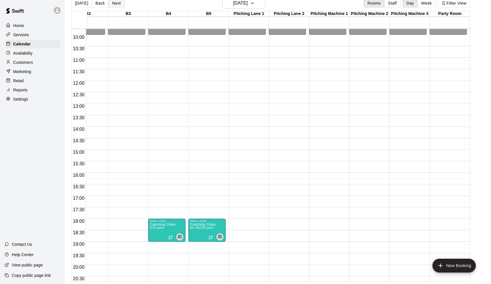
click at [119, 5] on button "Next" at bounding box center [116, 3] width 16 height 9
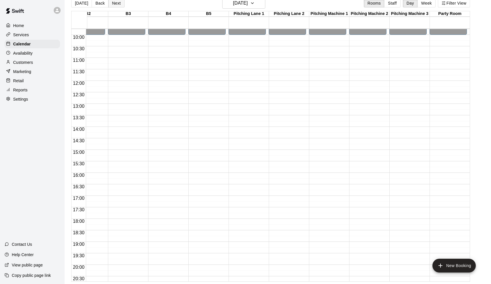
click at [119, 5] on button "Next" at bounding box center [116, 3] width 16 height 9
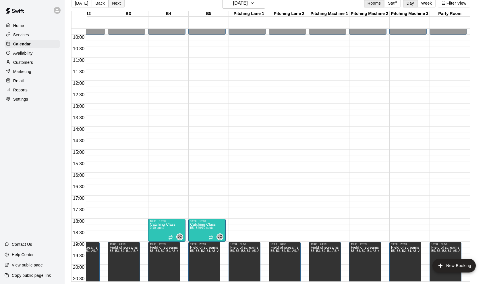
click at [119, 5] on button "Next" at bounding box center [116, 3] width 16 height 9
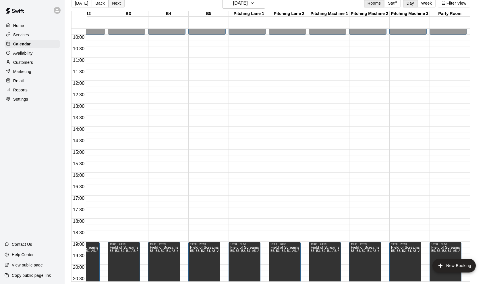
click at [119, 5] on button "Next" at bounding box center [116, 3] width 16 height 9
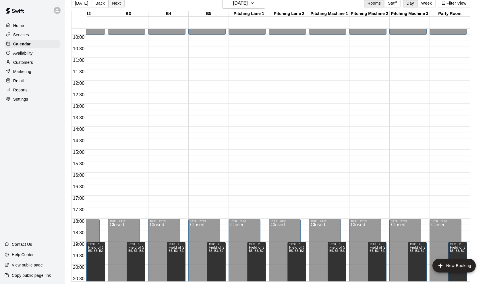
click at [119, 5] on button "Next" at bounding box center [116, 3] width 16 height 9
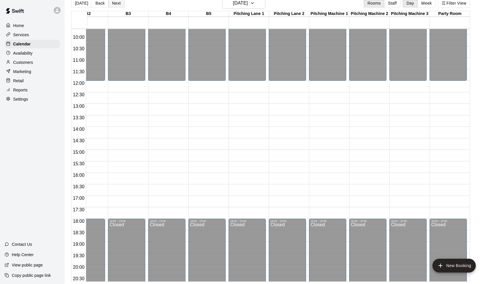
click at [119, 5] on button "Next" at bounding box center [116, 3] width 16 height 9
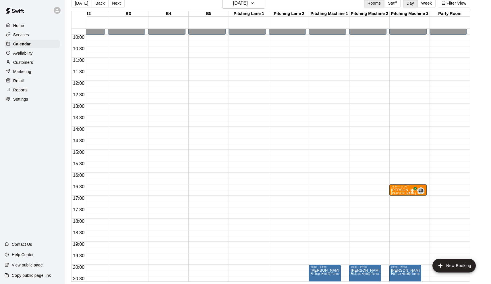
click at [408, 190] on p "[PERSON_NAME]" at bounding box center [408, 190] width 34 height 0
click at [392, 198] on button "edit" at bounding box center [396, 195] width 11 height 11
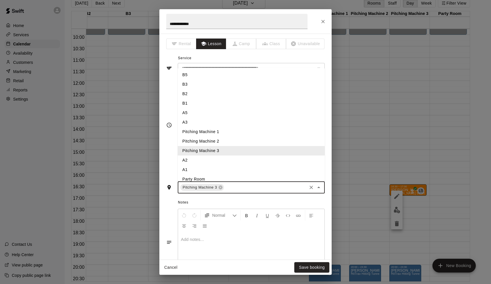
click at [232, 184] on input "text" at bounding box center [265, 187] width 81 height 7
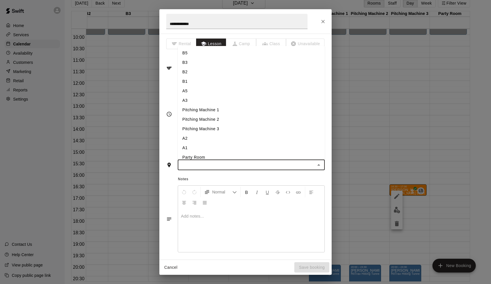
type input "*"
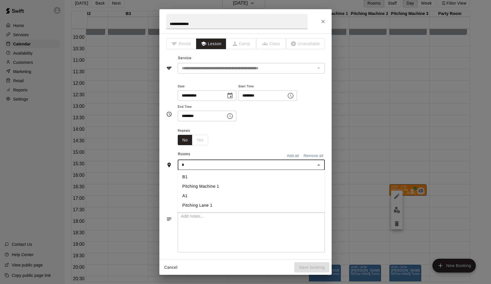
click at [198, 197] on li "A1" at bounding box center [251, 195] width 147 height 9
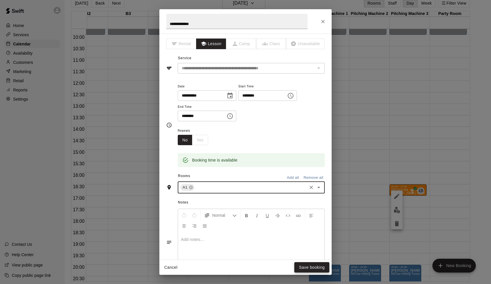
click at [316, 271] on button "Save booking" at bounding box center [311, 267] width 35 height 11
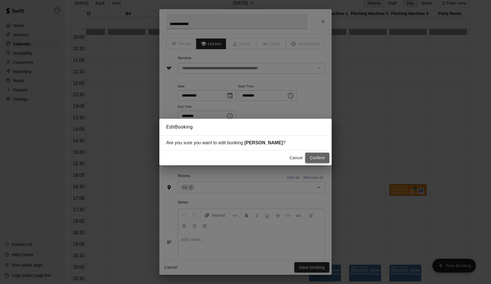
click at [320, 159] on button "Confirm" at bounding box center [317, 157] width 24 height 11
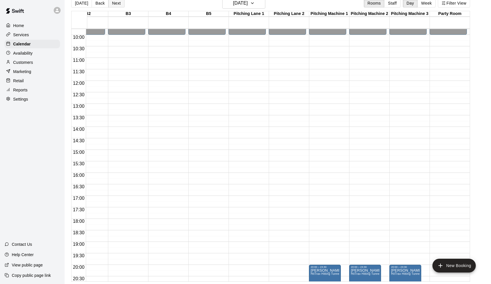
click at [120, 6] on button "Next" at bounding box center [116, 3] width 16 height 9
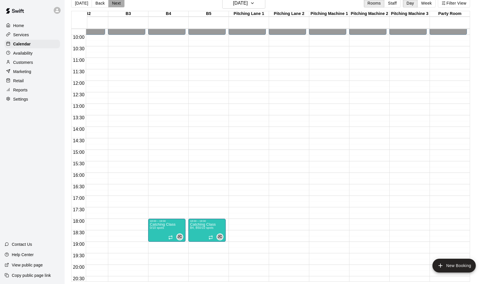
click at [120, 6] on button "Next" at bounding box center [116, 3] width 16 height 9
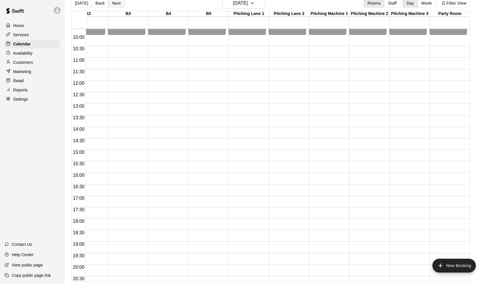
click at [120, 6] on button "Next" at bounding box center [116, 3] width 16 height 9
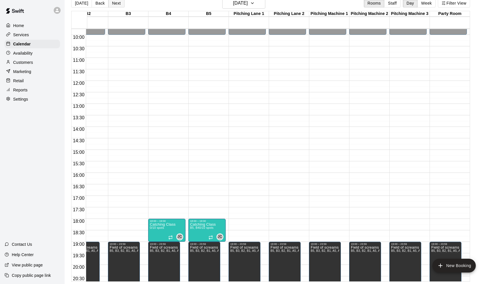
click at [120, 6] on button "Next" at bounding box center [116, 3] width 16 height 9
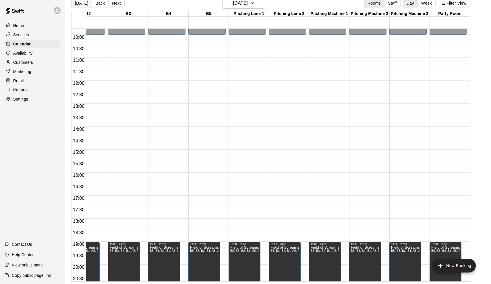
click at [83, 5] on button "[DATE]" at bounding box center [81, 3] width 21 height 9
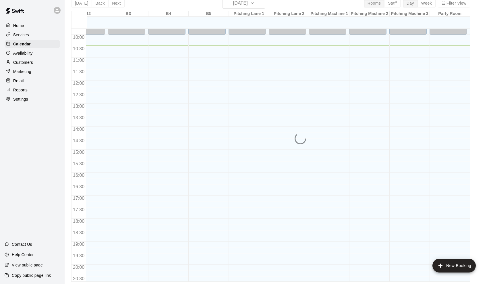
click at [39, 34] on div "Services" at bounding box center [32, 34] width 55 height 9
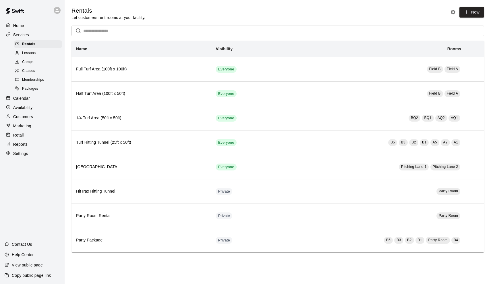
click at [32, 68] on span "Classes" at bounding box center [28, 71] width 13 height 6
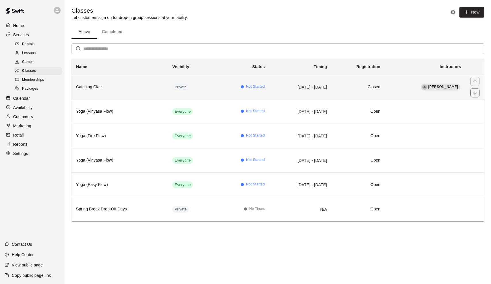
click at [124, 86] on h6 "Catching Class" at bounding box center [119, 87] width 87 height 6
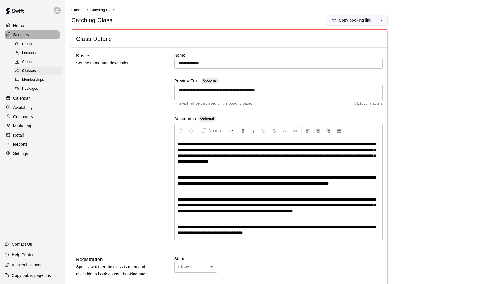
click at [33, 31] on div "Services" at bounding box center [32, 34] width 55 height 9
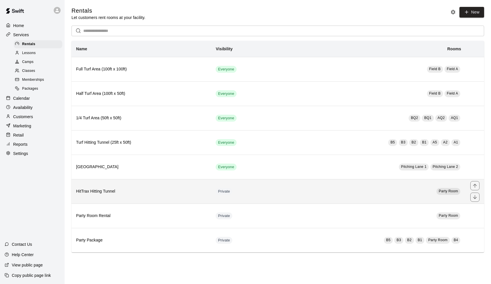
click at [329, 194] on td "Party Room" at bounding box center [371, 191] width 190 height 24
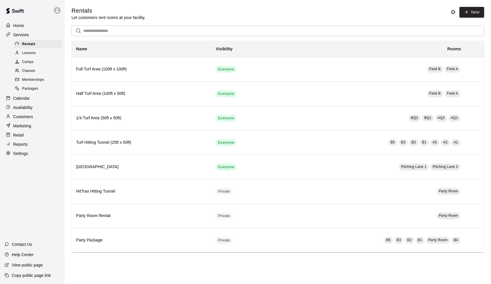
click at [34, 80] on span "Memberships" at bounding box center [33, 80] width 22 height 6
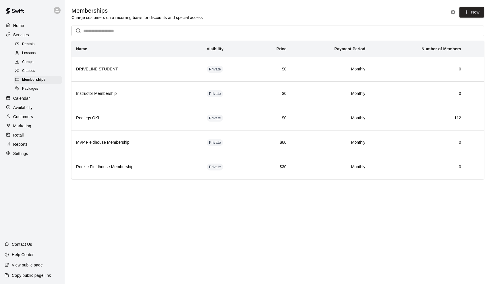
click at [23, 145] on p "Reports" at bounding box center [20, 144] width 14 height 6
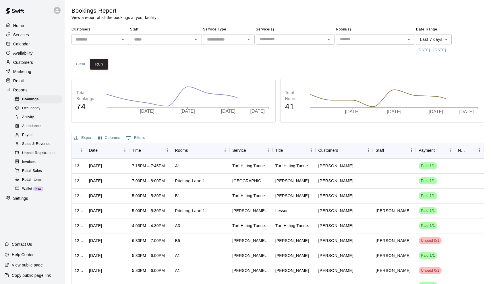
click at [122, 41] on icon "Open" at bounding box center [122, 39] width 7 height 7
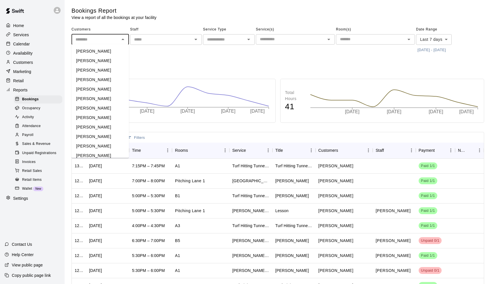
click at [111, 40] on input "text" at bounding box center [95, 39] width 45 height 7
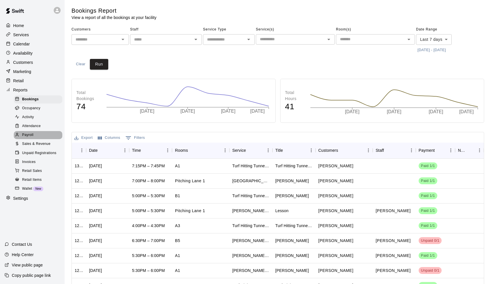
click at [35, 133] on div "Payroll" at bounding box center [38, 135] width 49 height 8
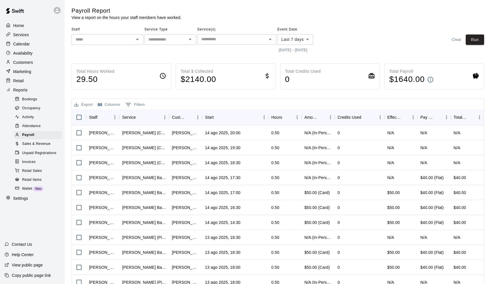
click at [86, 44] on div "​" at bounding box center [108, 39] width 72 height 11
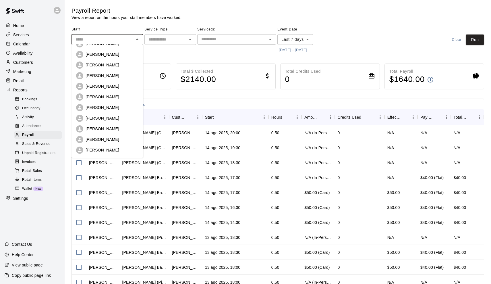
scroll to position [61, 0]
click at [100, 137] on p "[PERSON_NAME]" at bounding box center [103, 139] width 34 height 6
type input "**********"
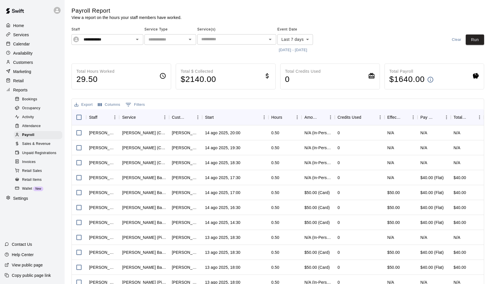
click at [161, 48] on div "Service Type ​" at bounding box center [170, 40] width 52 height 30
click at [163, 40] on input "text" at bounding box center [165, 39] width 39 height 7
click at [165, 51] on li "Lessons" at bounding box center [170, 51] width 52 height 9
type input "*******"
click at [211, 43] on div "​" at bounding box center [236, 39] width 79 height 10
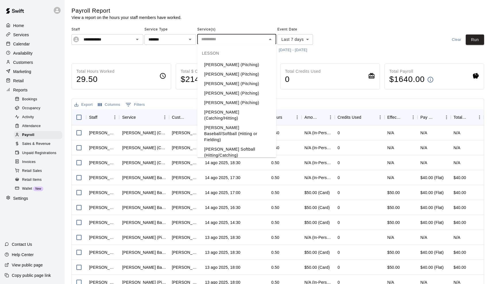
click at [219, 123] on li "[PERSON_NAME] Baseball/Softball (Hitting or Fielding)" at bounding box center [236, 134] width 79 height 22
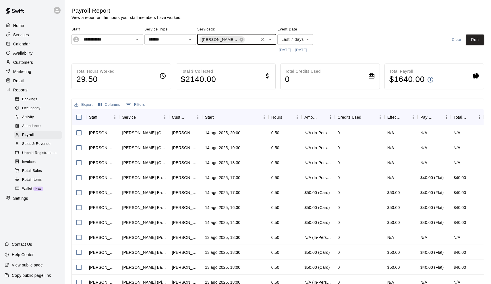
click at [287, 51] on button "[DATE] - [DATE]" at bounding box center [292, 50] width 31 height 9
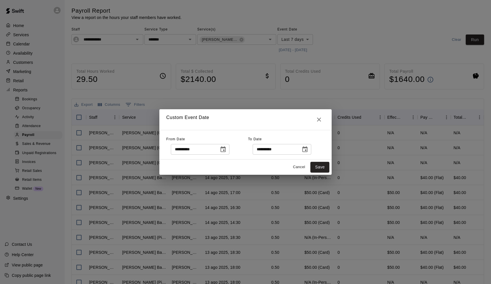
click at [227, 148] on icon "Choose date, selected date is Aug 7, 2025" at bounding box center [223, 149] width 7 height 7
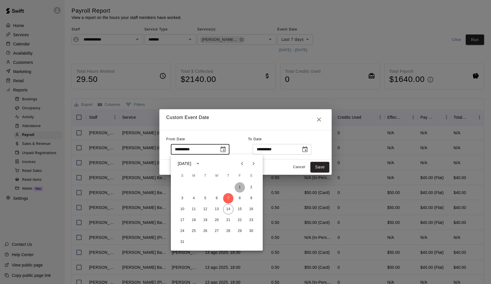
click at [241, 184] on button "1" at bounding box center [240, 187] width 10 height 10
type input "**********"
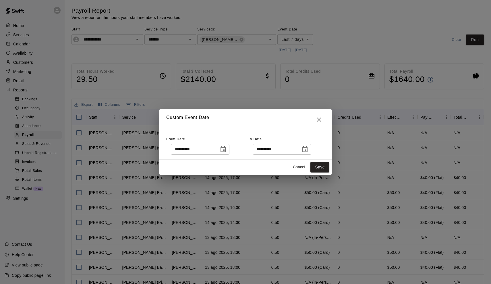
click at [310, 154] on button "Choose date, selected date is Aug 14, 2025" at bounding box center [304, 149] width 11 height 11
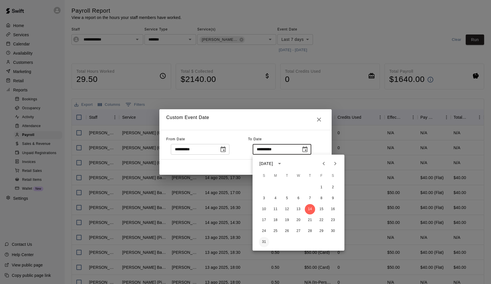
click at [266, 243] on button "31" at bounding box center [264, 242] width 10 height 10
type input "**********"
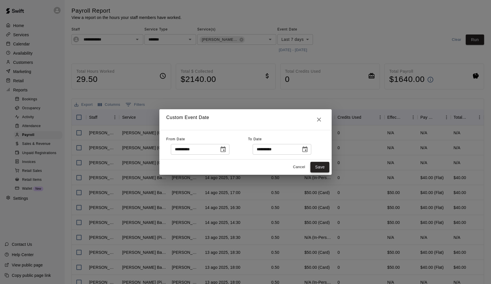
click at [324, 167] on button "Save" at bounding box center [319, 167] width 19 height 11
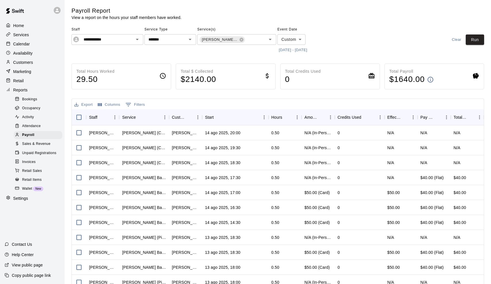
type input "******"
click at [474, 42] on button "Run" at bounding box center [475, 39] width 18 height 11
click at [27, 41] on p "Calendar" at bounding box center [21, 44] width 17 height 6
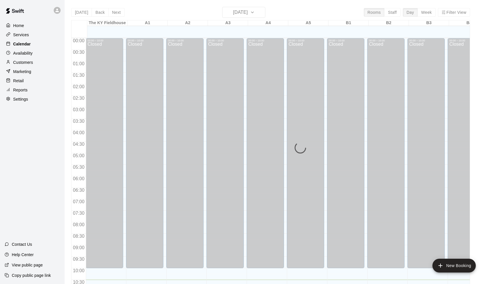
scroll to position [241, 0]
